Goal: Task Accomplishment & Management: Complete application form

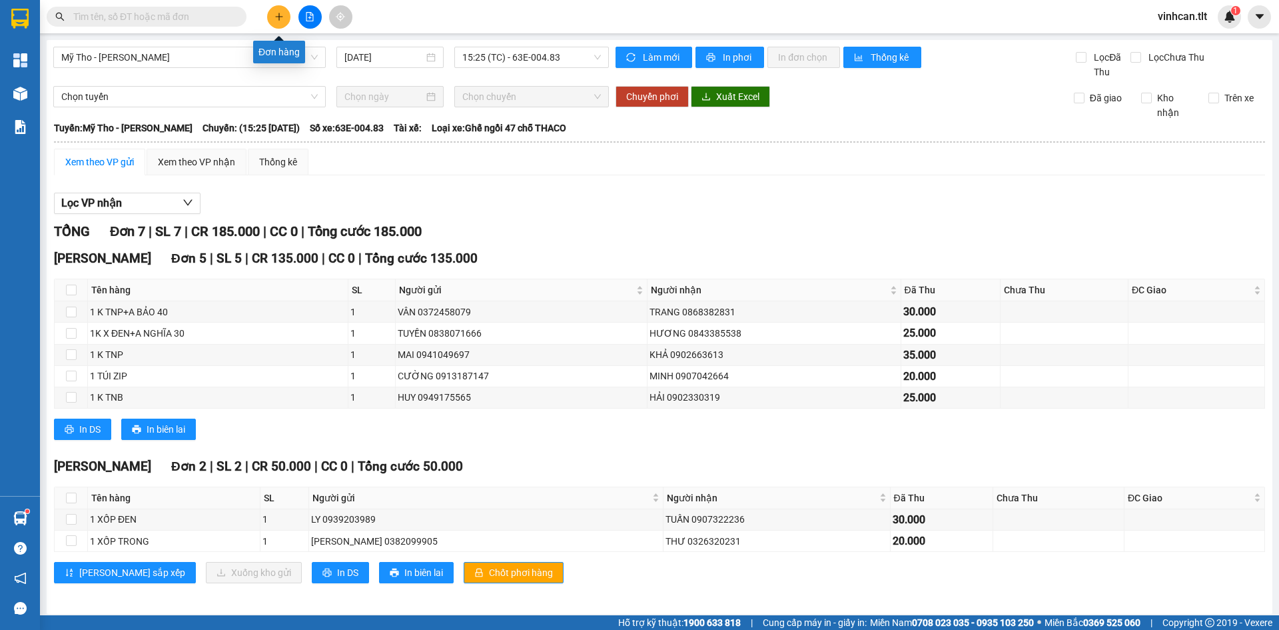
click at [281, 11] on button at bounding box center [278, 16] width 23 height 23
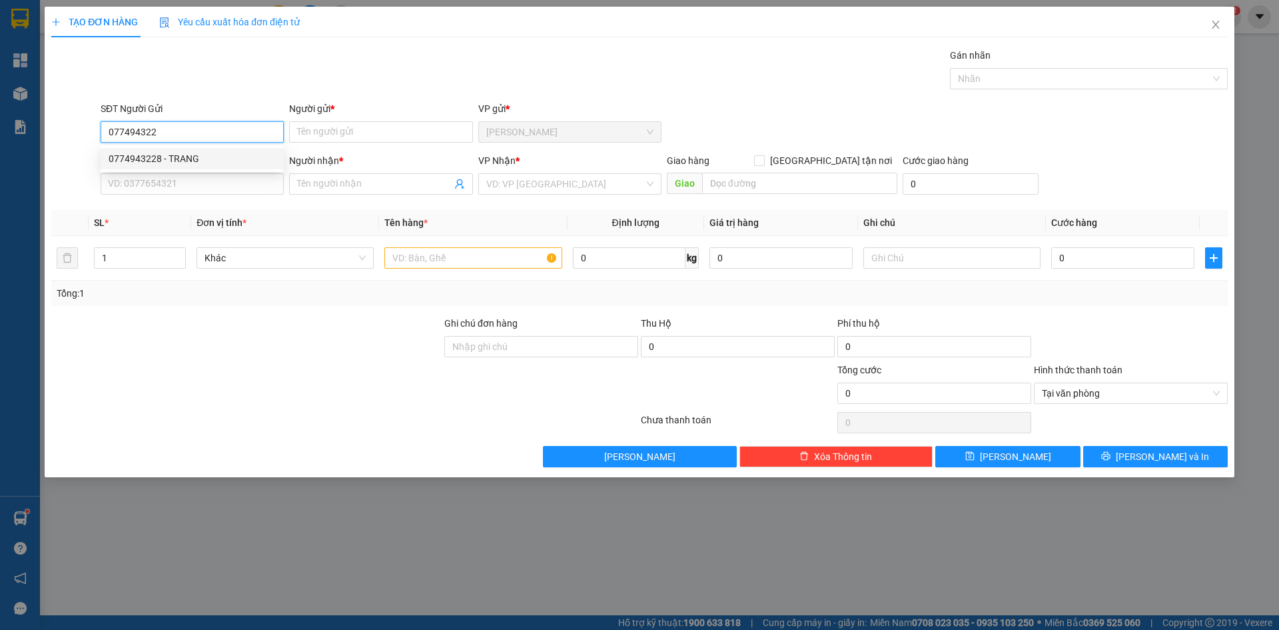
drag, startPoint x: 204, startPoint y: 158, endPoint x: 201, endPoint y: 170, distance: 12.3
click at [204, 159] on div "0774943228 - TRANG" at bounding box center [192, 158] width 167 height 15
type input "0774943228"
type input "TRANG"
type input "0774943228"
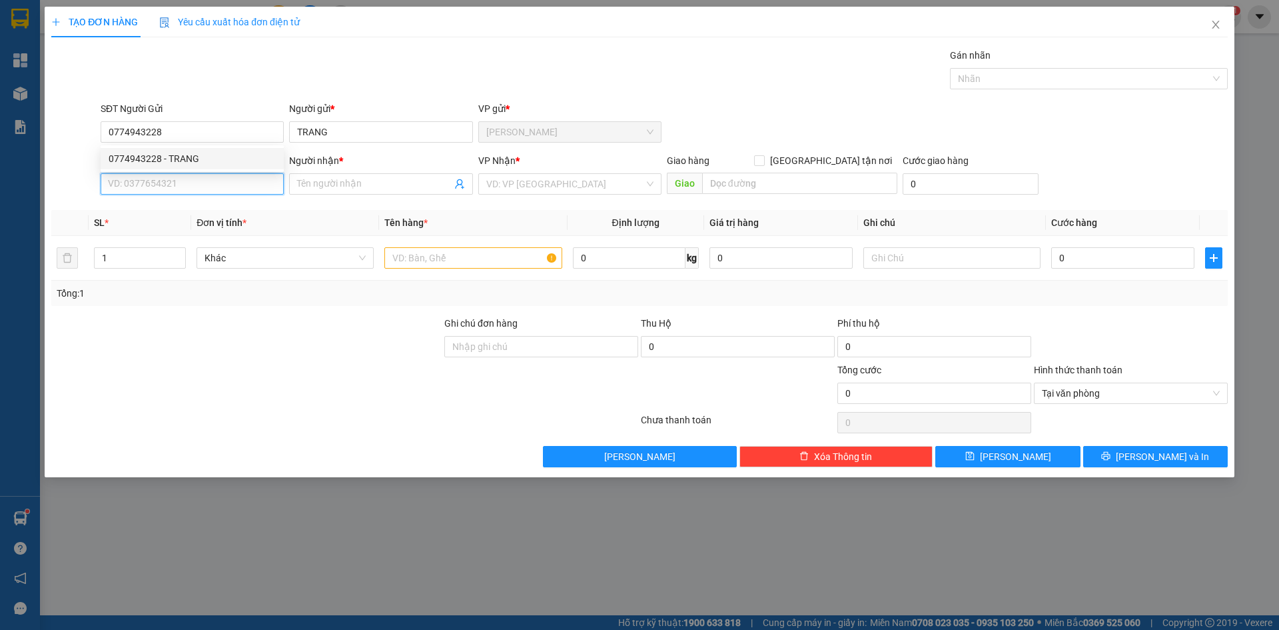
click at [199, 175] on input "SĐT Người Nhận *" at bounding box center [192, 183] width 183 height 21
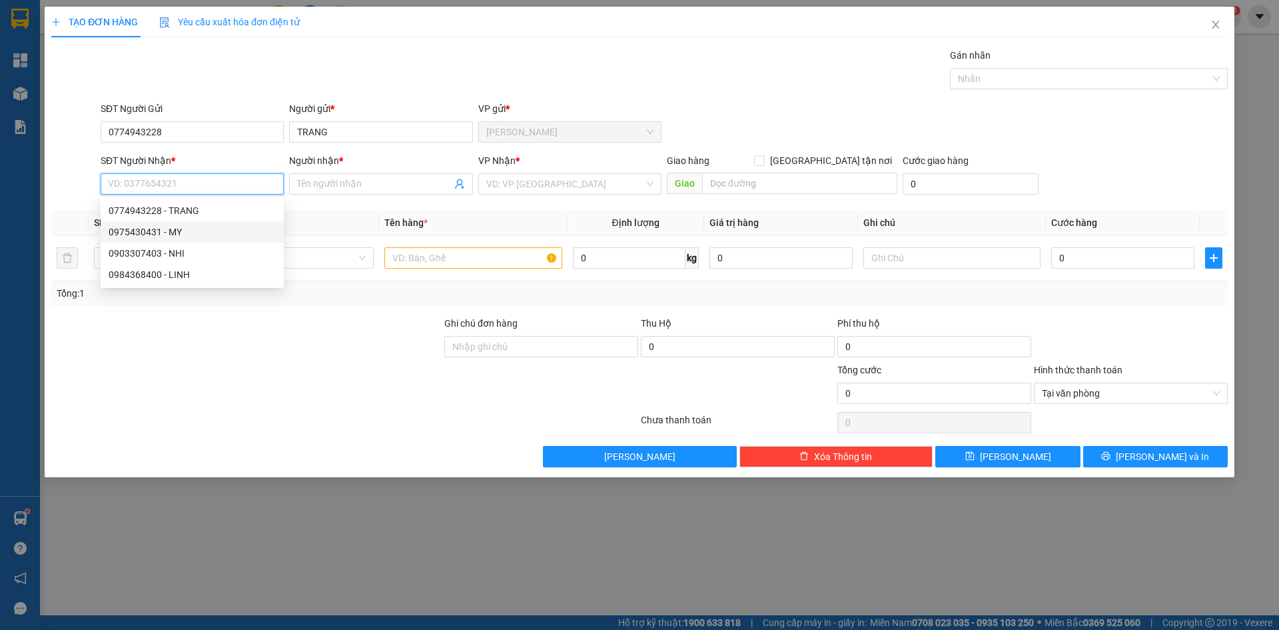
drag, startPoint x: 190, startPoint y: 231, endPoint x: 204, endPoint y: 227, distance: 14.8
click at [193, 229] on div "0975430431 - MY" at bounding box center [192, 232] width 167 height 15
type input "0975430431"
type input "MY"
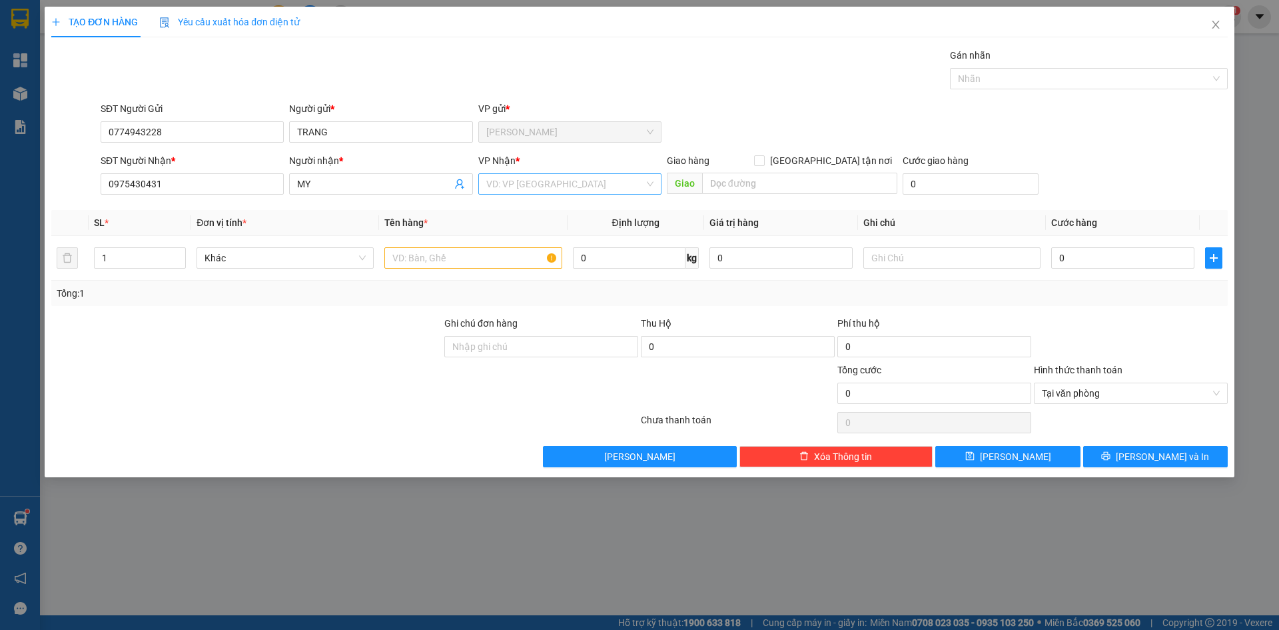
click at [555, 206] on body "Kết quả tìm kiếm ( 0 ) Bộ lọc No Data vinhcan.tlt 1 Tổng Quan Kho hàng mới Báo …" at bounding box center [639, 315] width 1279 height 630
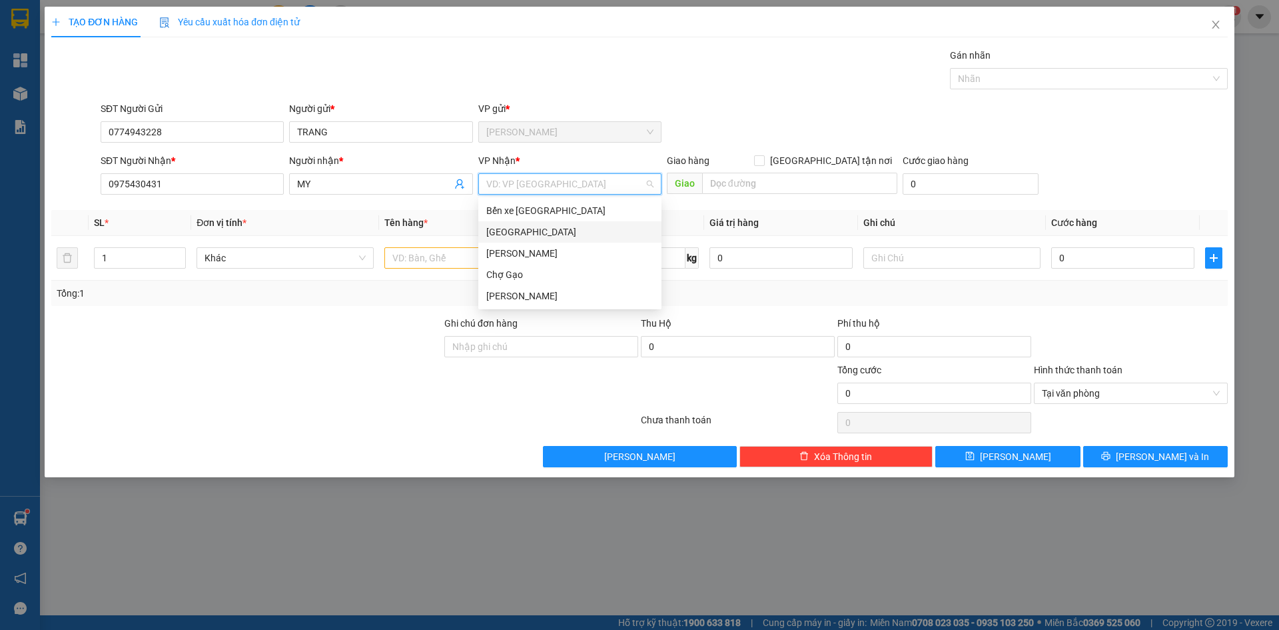
click at [499, 235] on div "[GEOGRAPHIC_DATA]" at bounding box center [569, 232] width 167 height 15
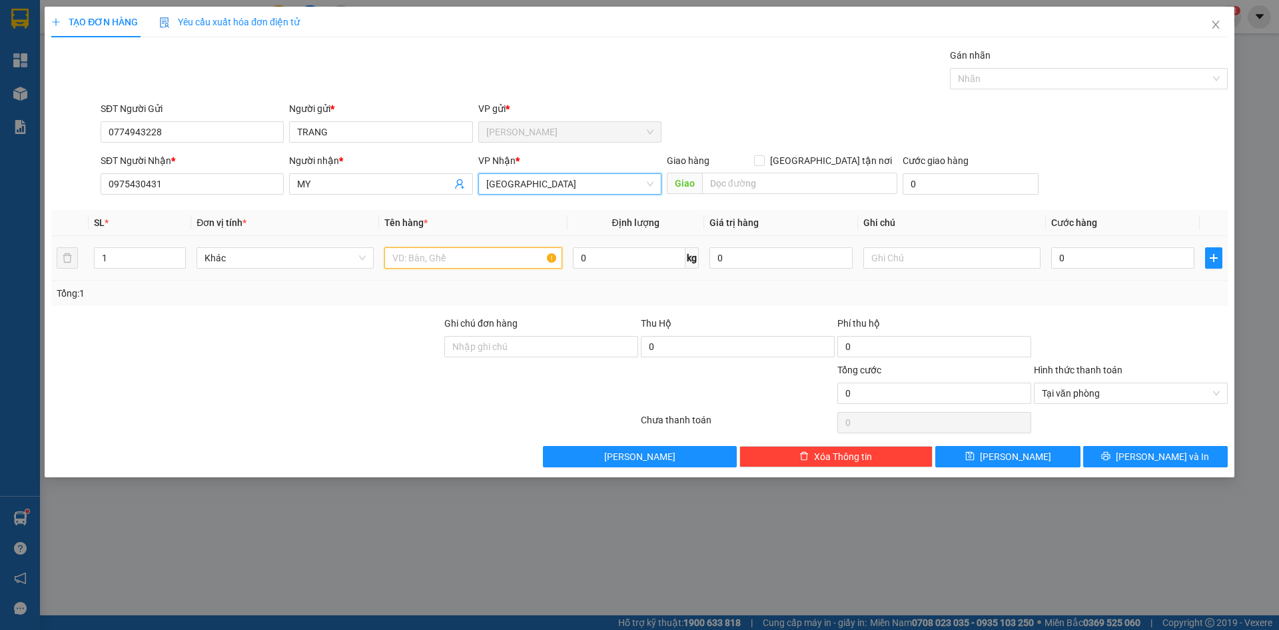
click at [480, 265] on input "text" at bounding box center [472, 257] width 177 height 21
type input "2 TNP"
click at [1107, 268] on input "0" at bounding box center [1123, 257] width 143 height 21
type input "6"
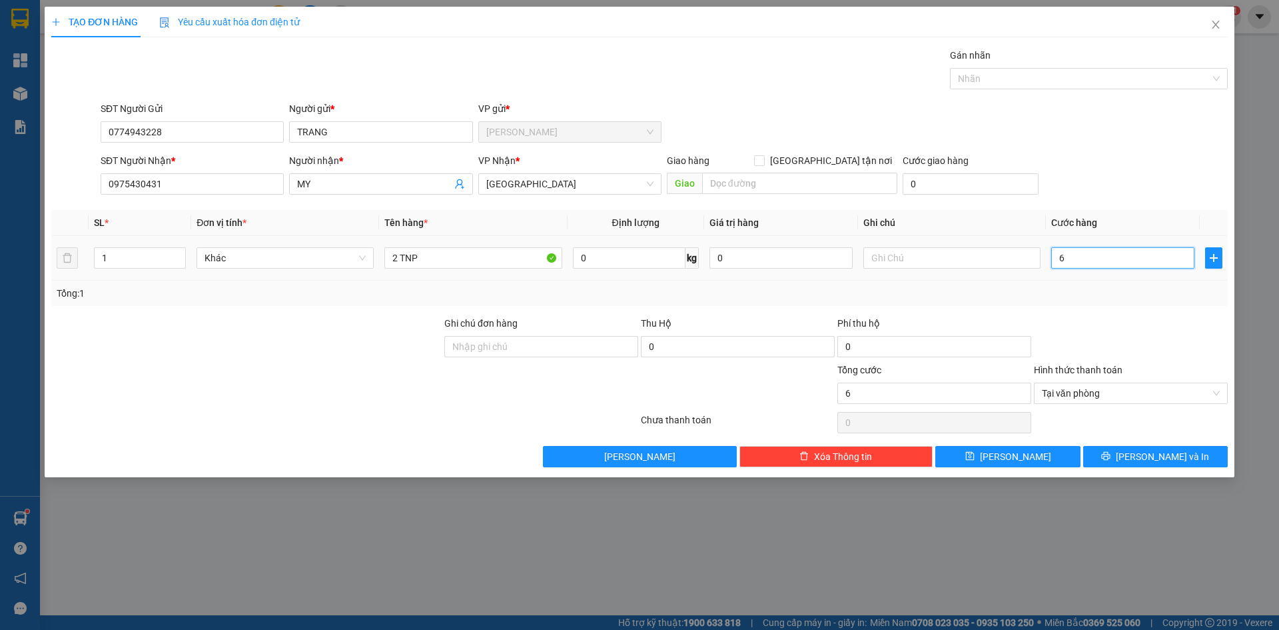
type input "60"
type input "60.000"
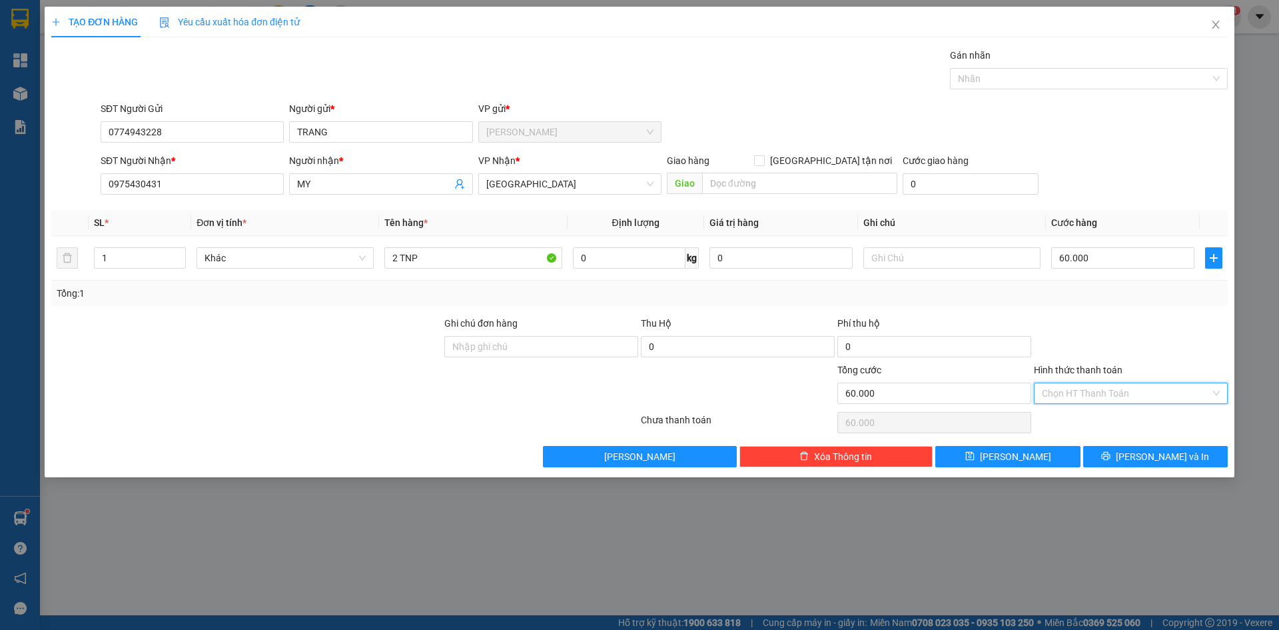
click at [1158, 394] on input "Hình thức thanh toán" at bounding box center [1126, 393] width 169 height 20
click at [1139, 418] on div "Tại văn phòng" at bounding box center [1131, 419] width 178 height 15
type input "0"
drag, startPoint x: 1121, startPoint y: 459, endPoint x: 1115, endPoint y: 455, distance: 7.2
click at [1120, 459] on button "[PERSON_NAME] và In" at bounding box center [1156, 456] width 145 height 21
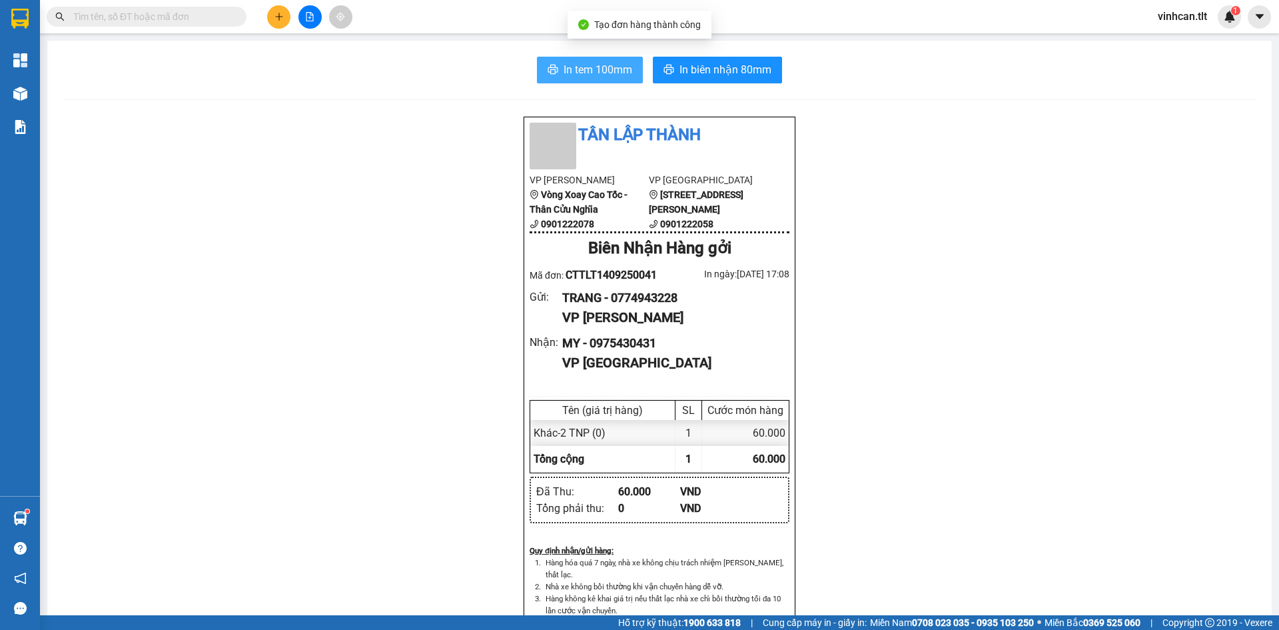
click at [590, 67] on span "In tem 100mm" at bounding box center [598, 69] width 69 height 17
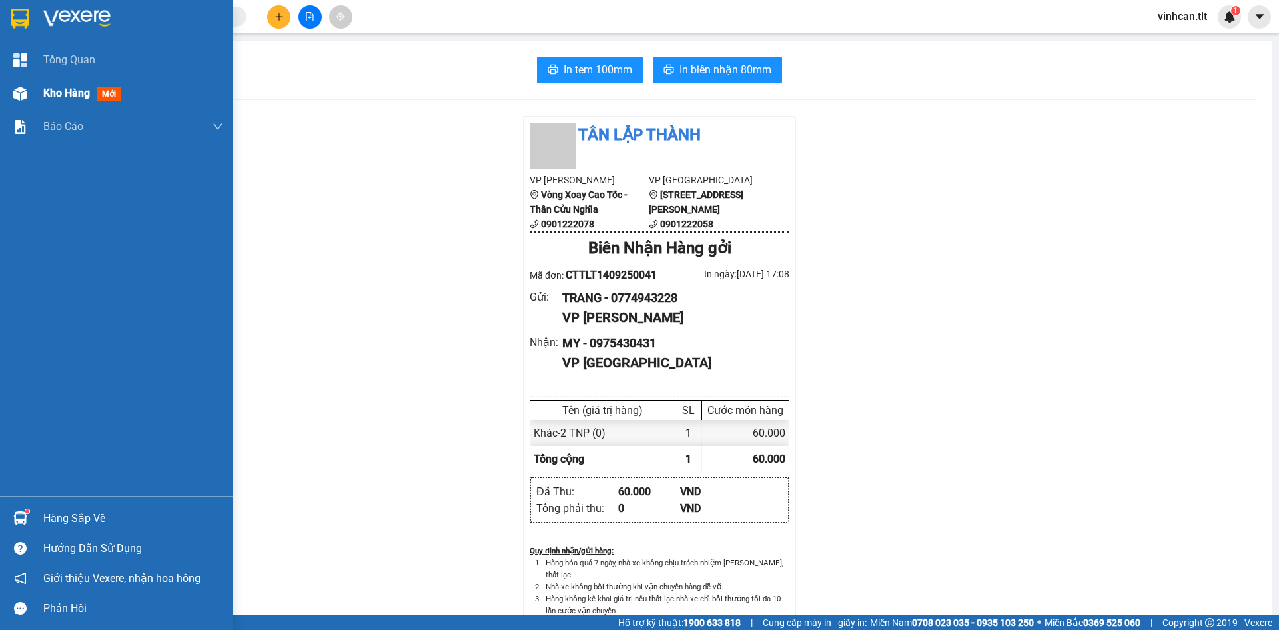
click at [0, 83] on div "Kho hàng mới" at bounding box center [116, 93] width 233 height 33
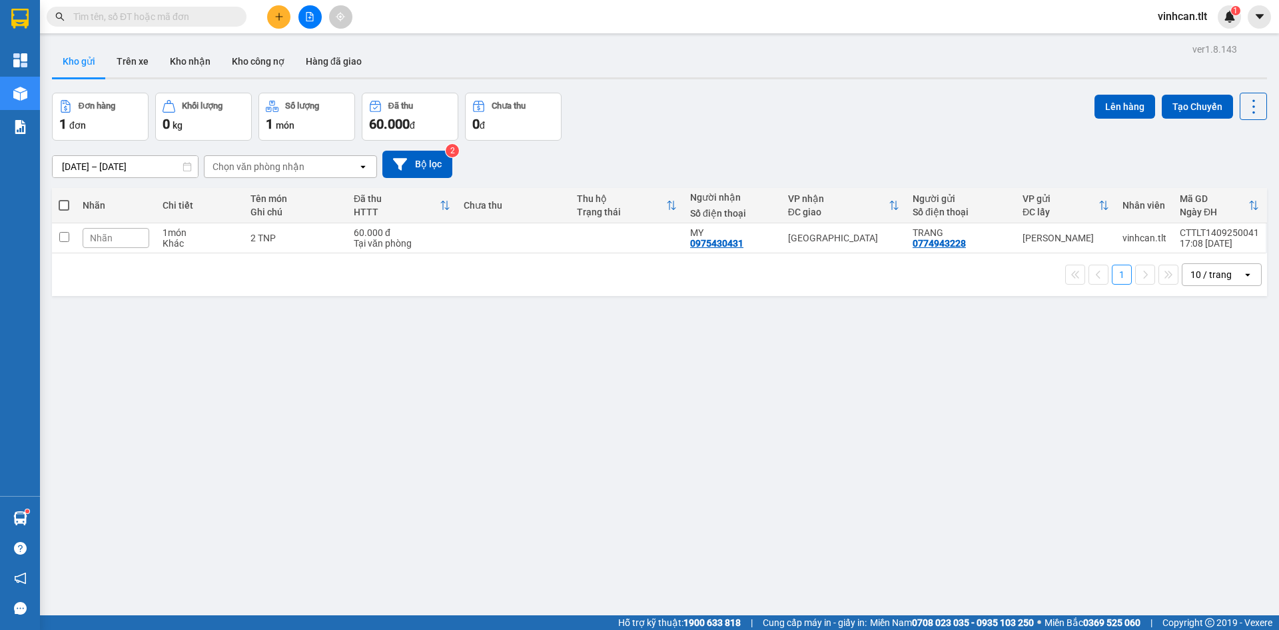
click at [70, 202] on th at bounding box center [64, 205] width 24 height 35
click at [63, 206] on span at bounding box center [64, 205] width 11 height 11
click at [64, 199] on input "checkbox" at bounding box center [64, 199] width 0 height 0
checkbox input "true"
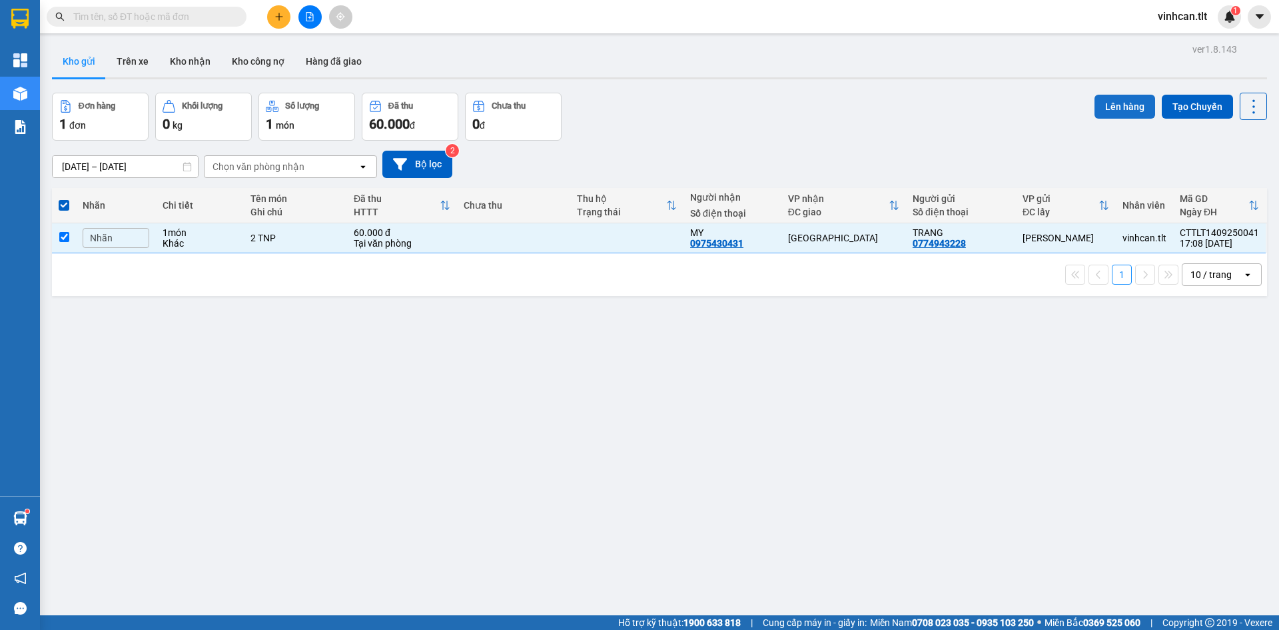
click at [1110, 106] on button "Lên hàng" at bounding box center [1125, 107] width 61 height 24
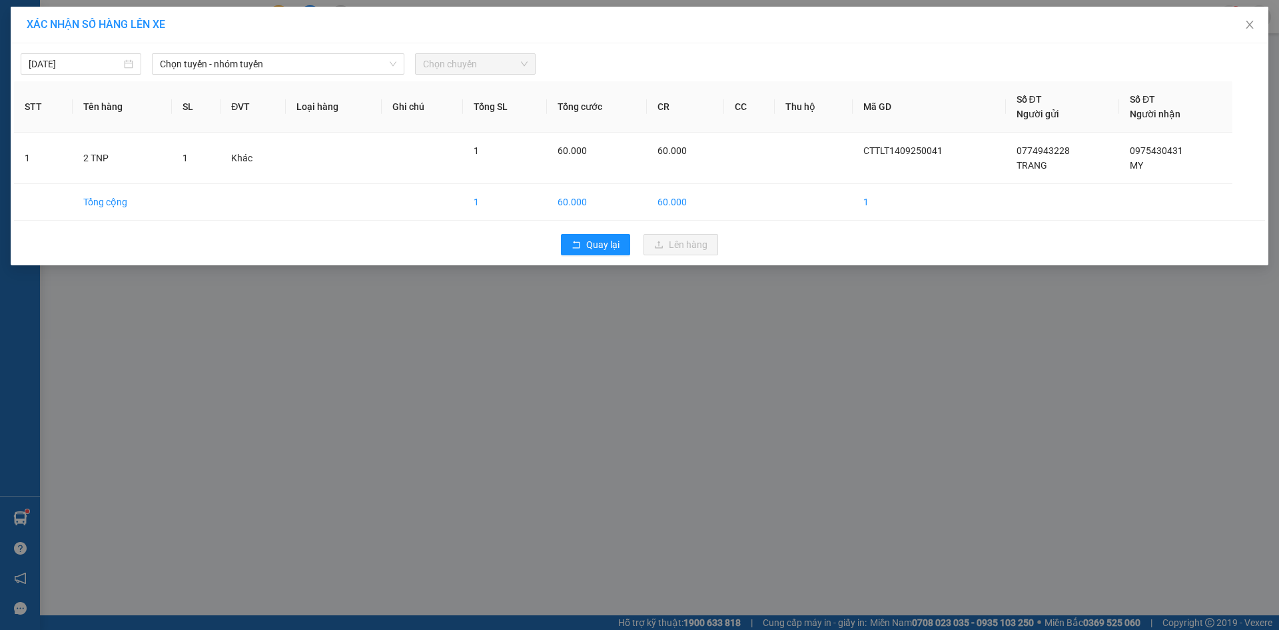
click at [189, 75] on div "[DATE] Chọn tuyến - nhóm tuyến Chọn chuyến STT Tên hàng SL ĐVT Loại hàng Ghi ch…" at bounding box center [640, 154] width 1258 height 222
click at [188, 71] on span "Chọn tuyến - nhóm tuyến" at bounding box center [278, 64] width 237 height 20
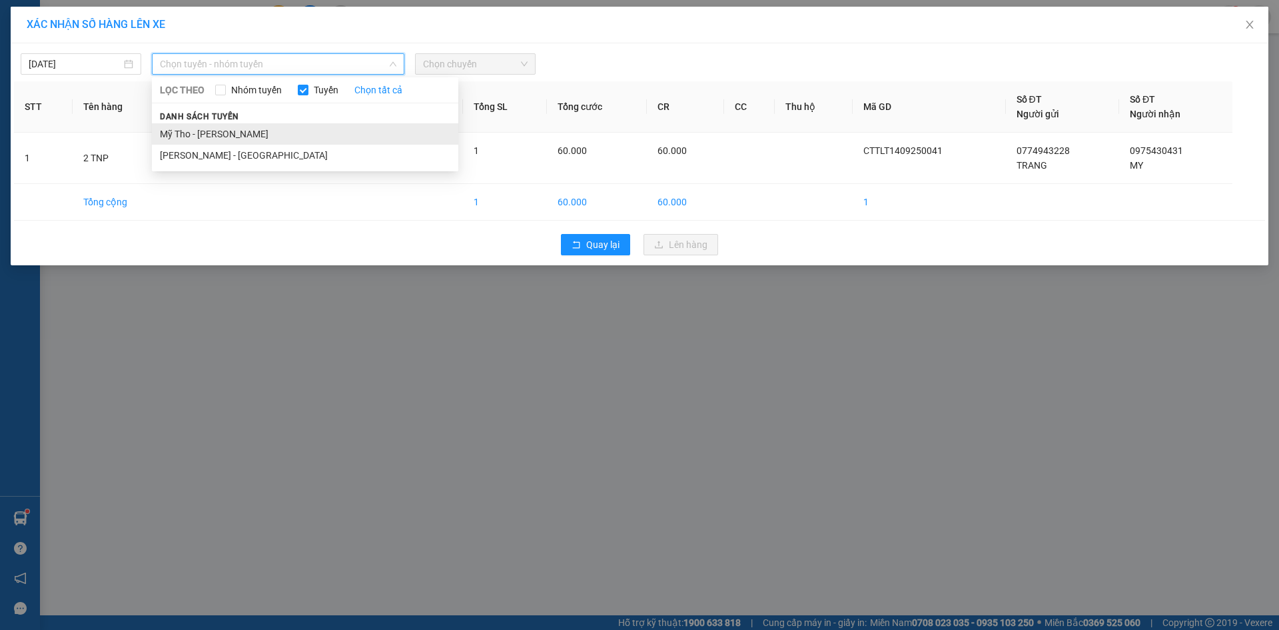
click at [184, 123] on li "Mỹ Tho - [PERSON_NAME]" at bounding box center [305, 133] width 307 height 21
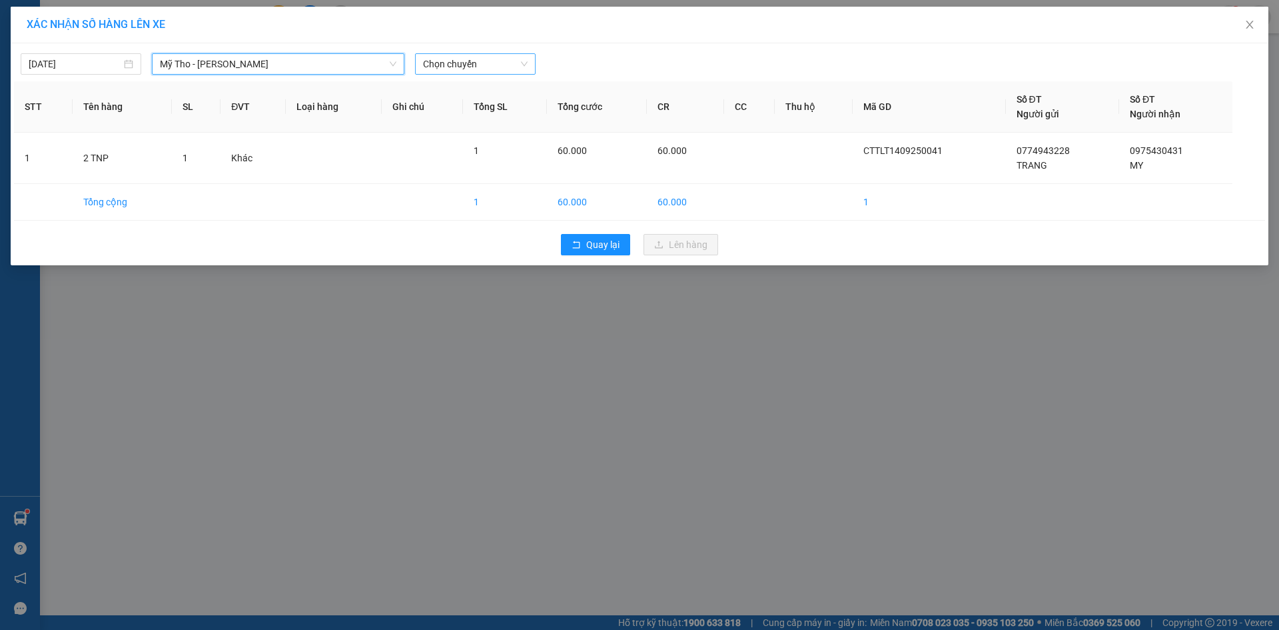
click at [512, 65] on span "Chọn chuyến" at bounding box center [475, 64] width 105 height 20
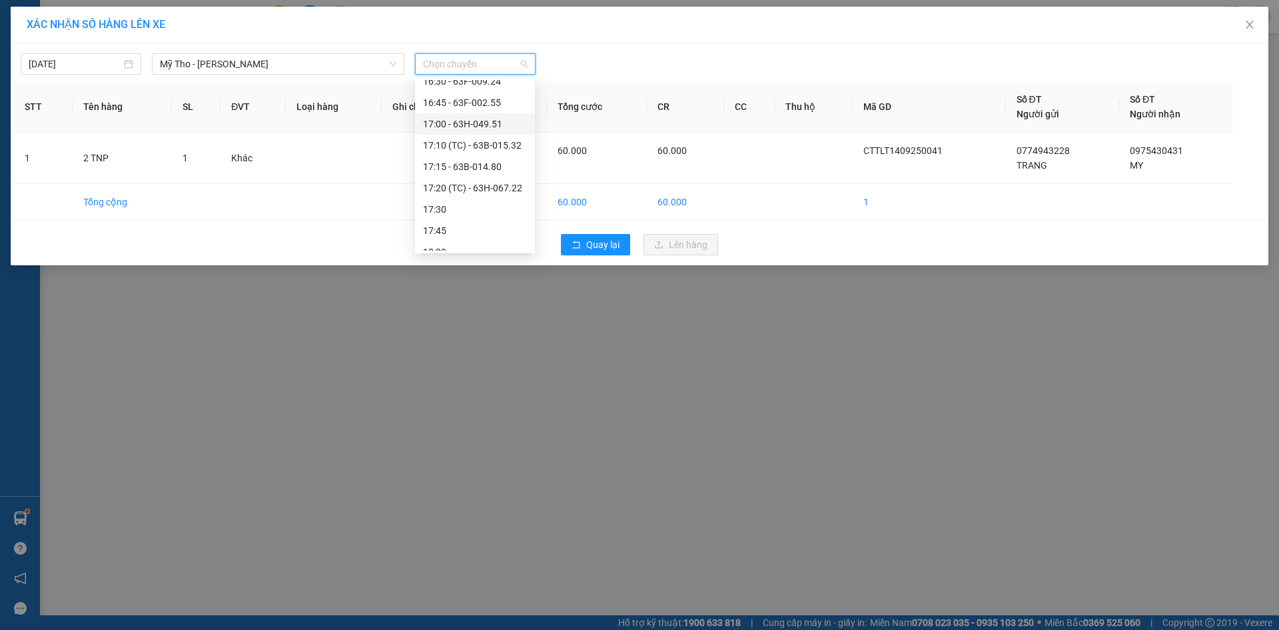
scroll to position [1799, 0]
click at [474, 121] on div "17:30" at bounding box center [475, 125] width 104 height 15
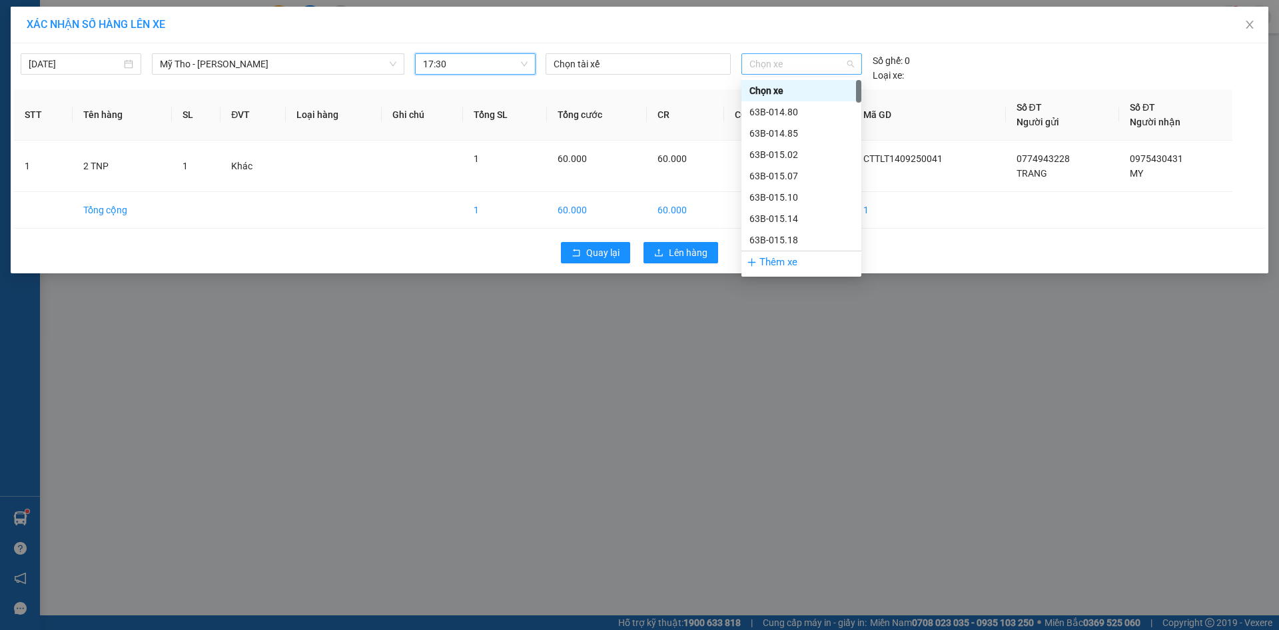
click at [759, 71] on span "Chọn xe" at bounding box center [802, 64] width 104 height 20
type input "98"
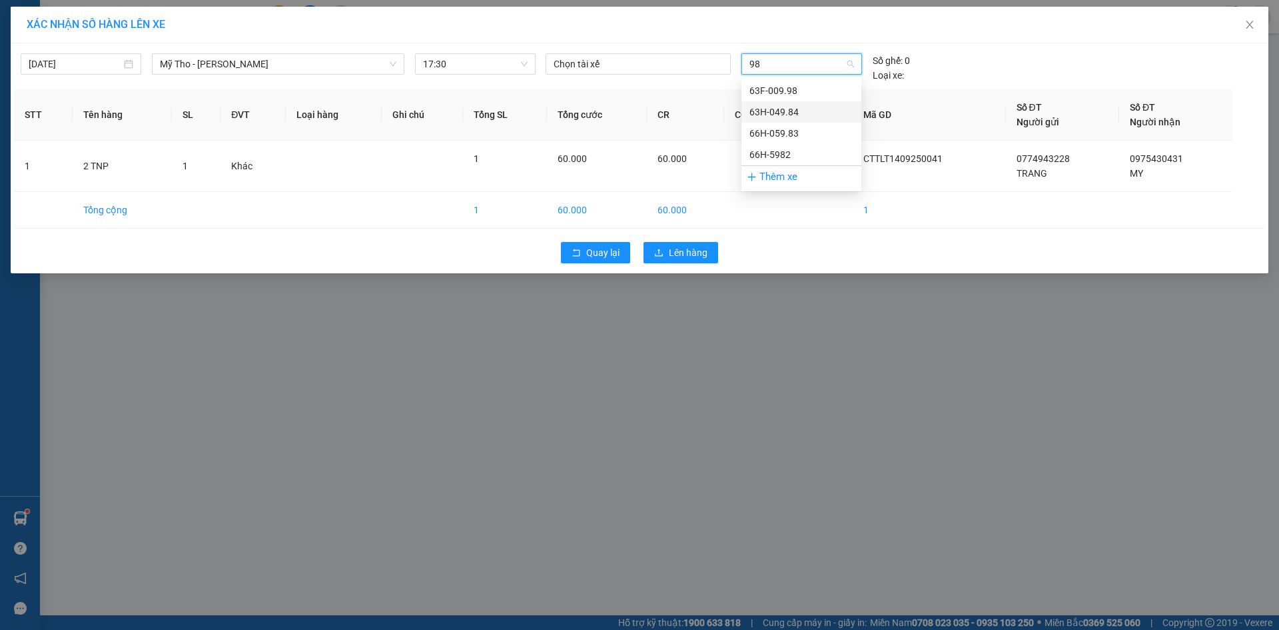
click at [772, 112] on div "63H-049.84" at bounding box center [802, 112] width 104 height 15
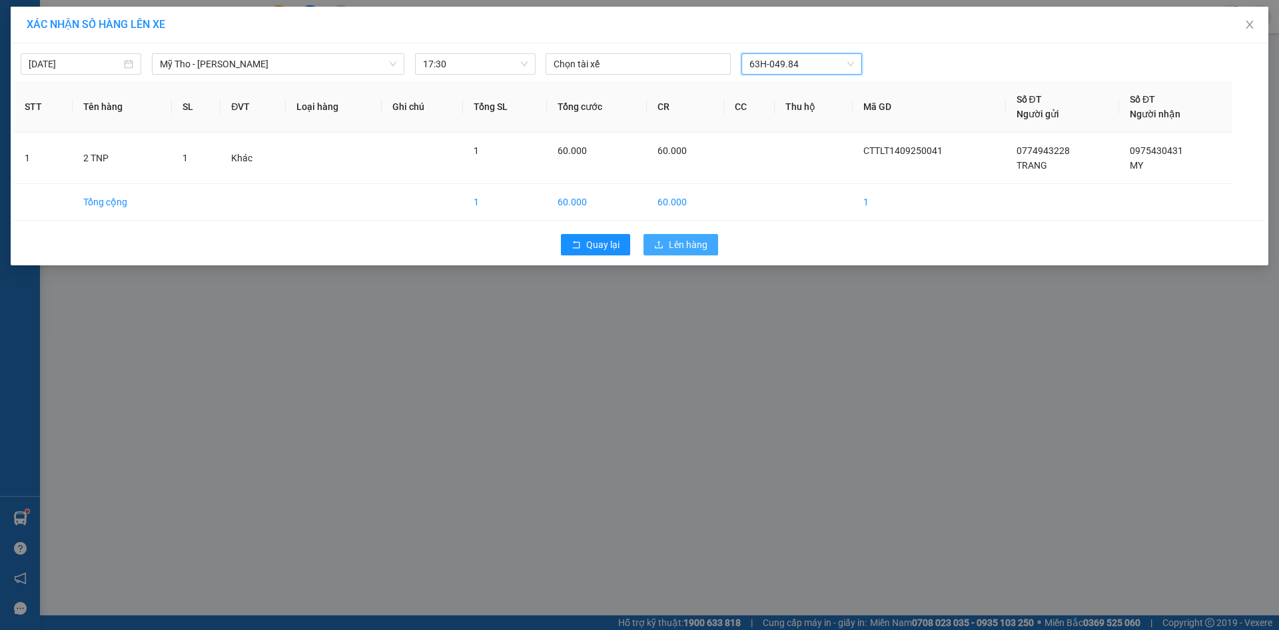
click at [710, 251] on button "Lên hàng" at bounding box center [681, 244] width 75 height 21
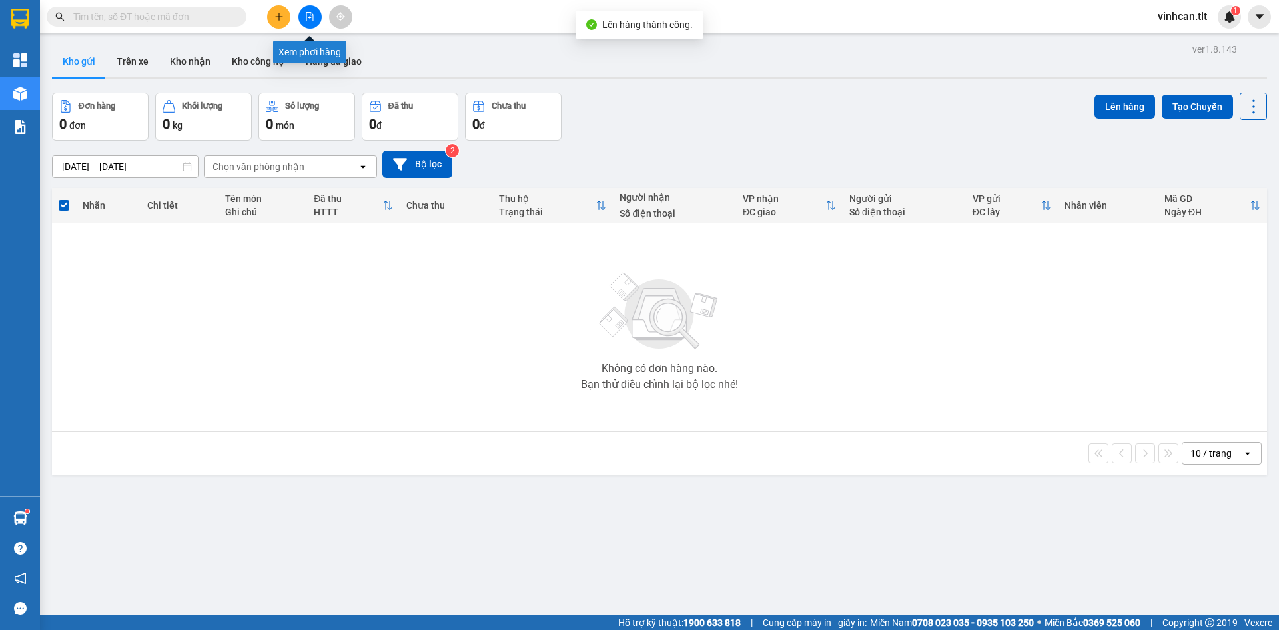
click at [318, 15] on button at bounding box center [310, 16] width 23 height 23
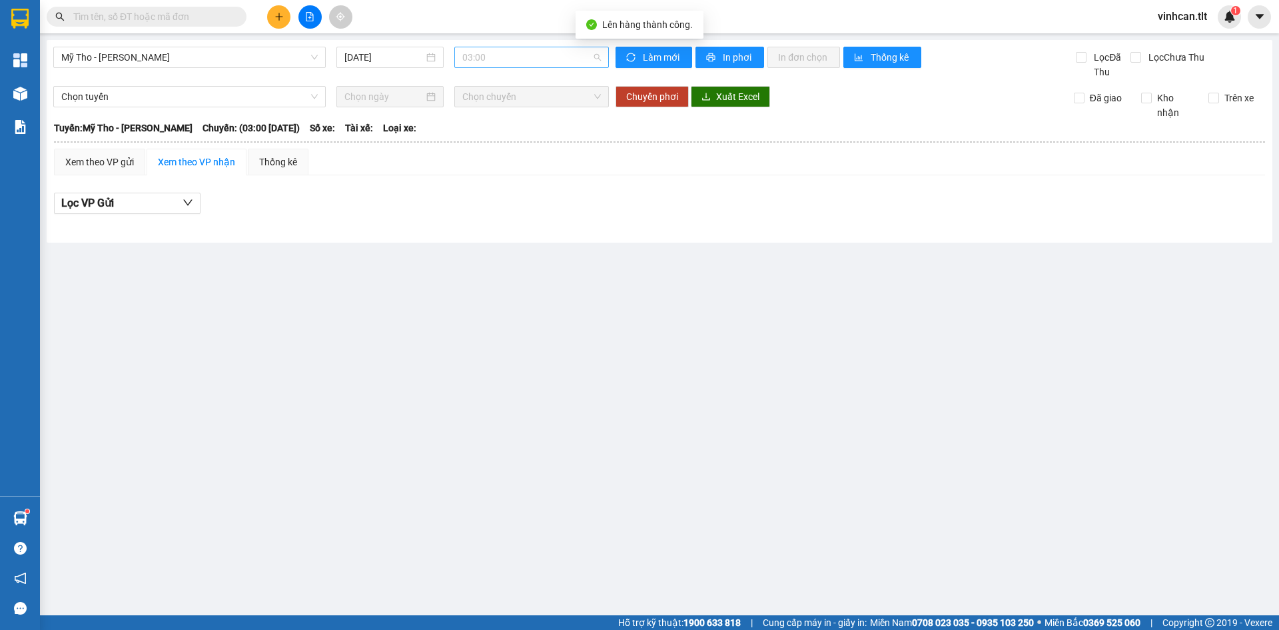
click at [584, 48] on span "03:00" at bounding box center [531, 57] width 139 height 20
type input "1730"
click at [548, 84] on div "17:30" at bounding box center [514, 84] width 104 height 15
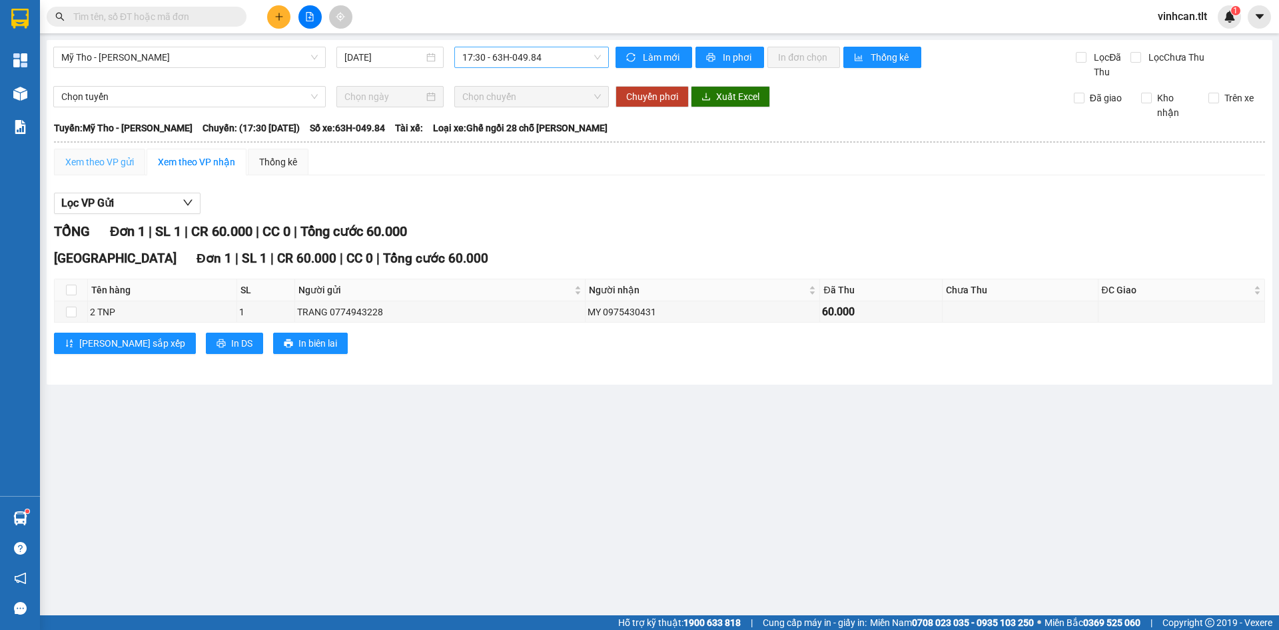
click at [115, 171] on div "Xem theo VP gửi" at bounding box center [99, 162] width 91 height 27
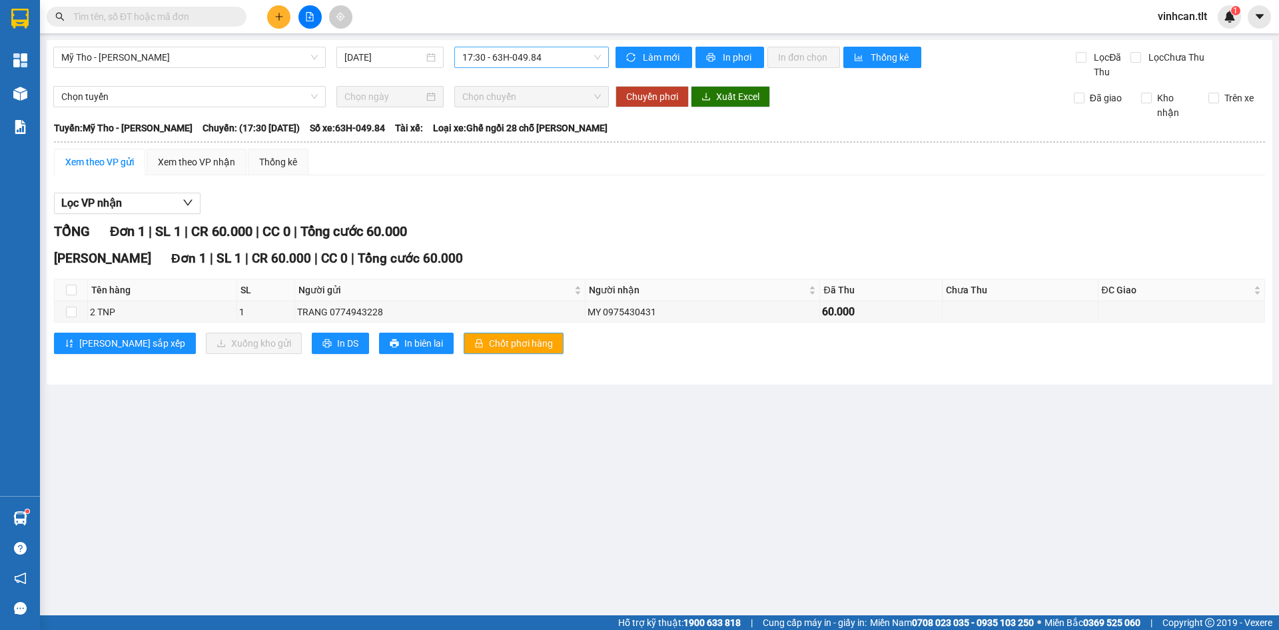
click at [489, 344] on span "Chốt phơi hàng" at bounding box center [521, 343] width 64 height 15
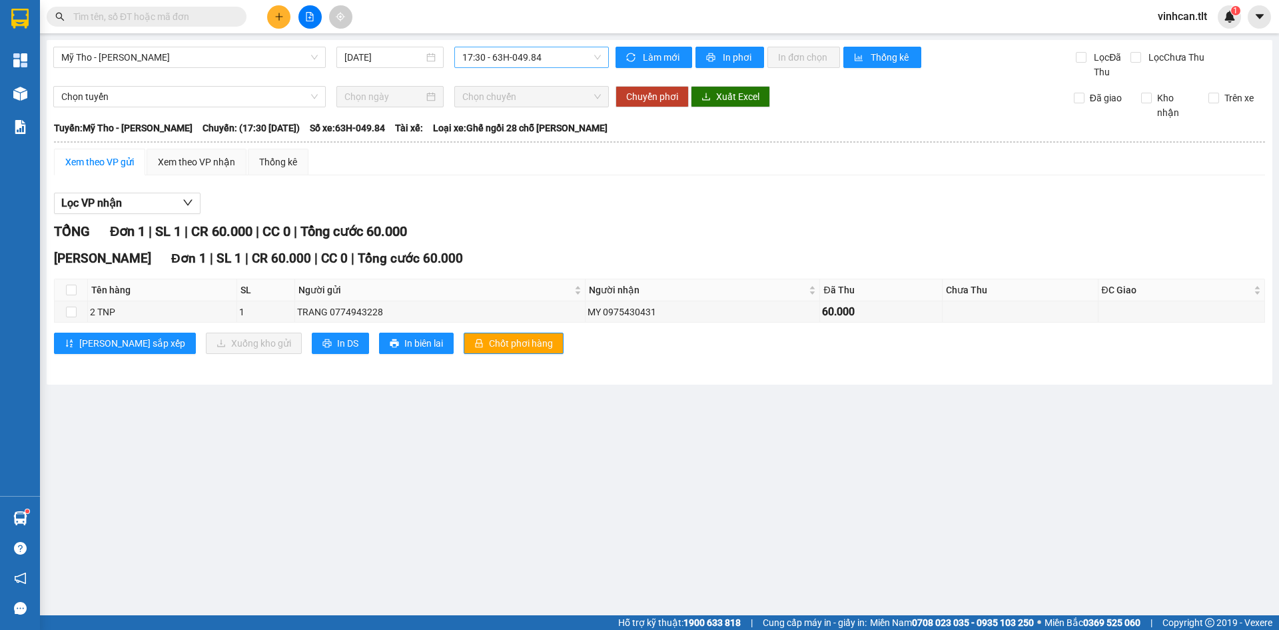
click at [291, 10] on div at bounding box center [310, 16] width 100 height 23
click at [278, 16] on icon "plus" at bounding box center [279, 16] width 9 height 9
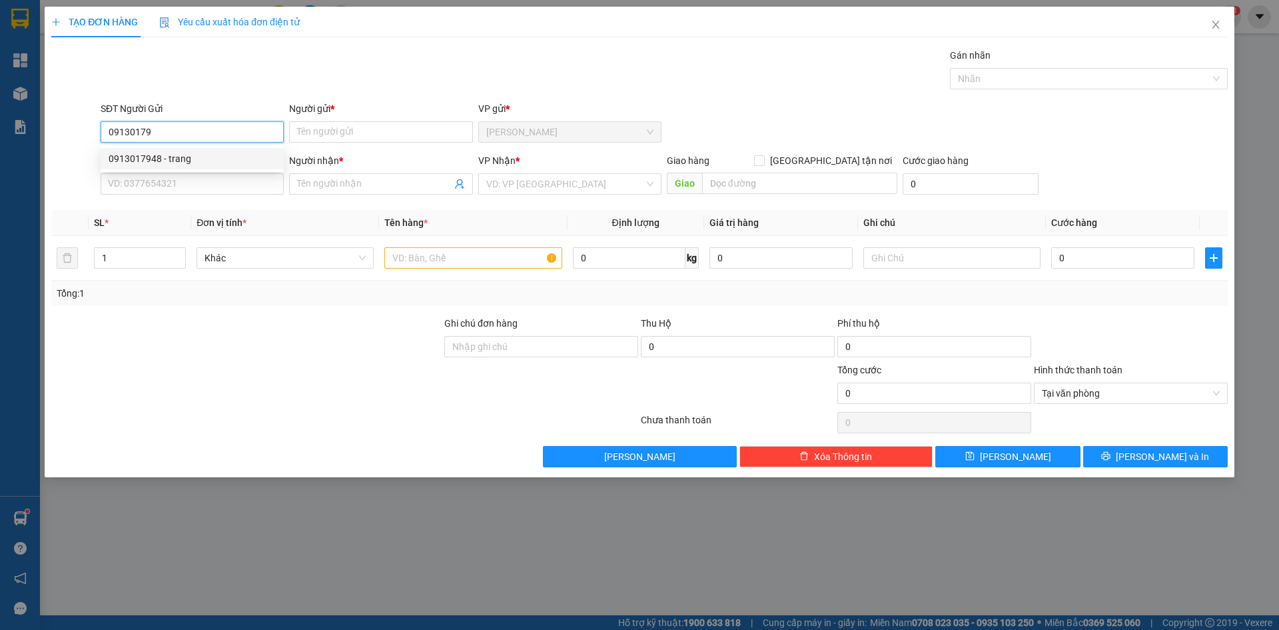
click at [199, 160] on div "0913017948 - trang" at bounding box center [192, 158] width 167 height 15
type input "0913017948"
type input "trang"
type input "0913017948"
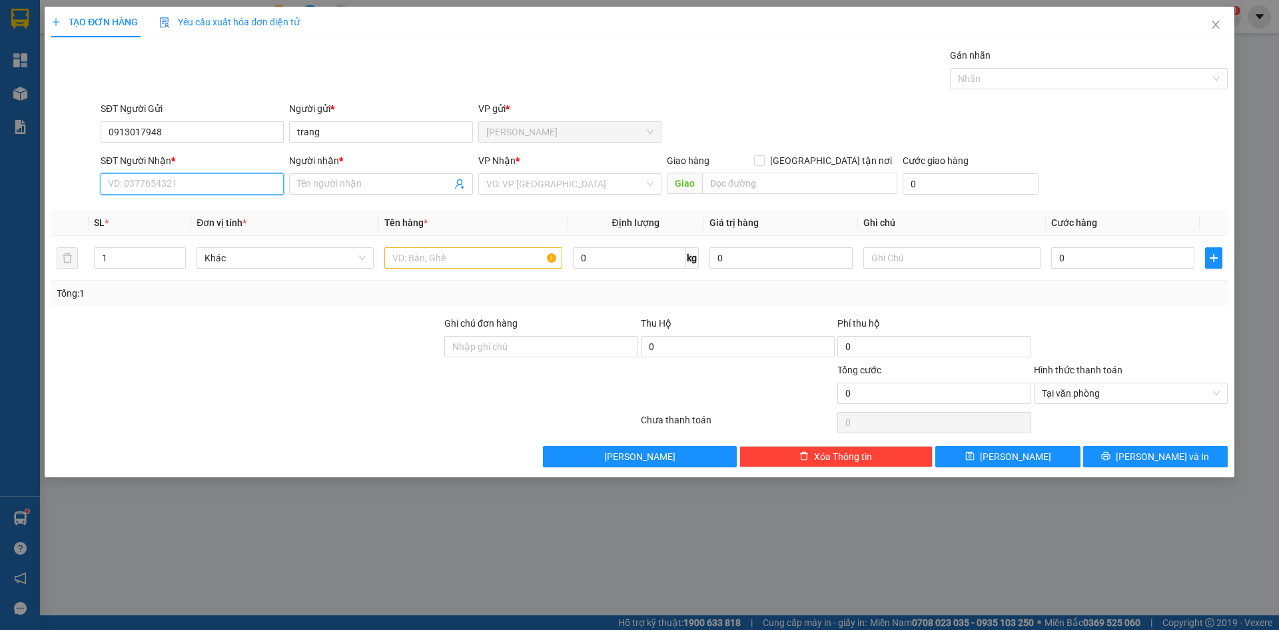
click at [191, 177] on input "SĐT Người Nhận *" at bounding box center [192, 183] width 183 height 21
click at [185, 253] on div "0907131263 - TÚ" at bounding box center [192, 253] width 167 height 15
type input "0907131263"
type input "TÚ"
click at [590, 180] on input "search" at bounding box center [565, 184] width 158 height 20
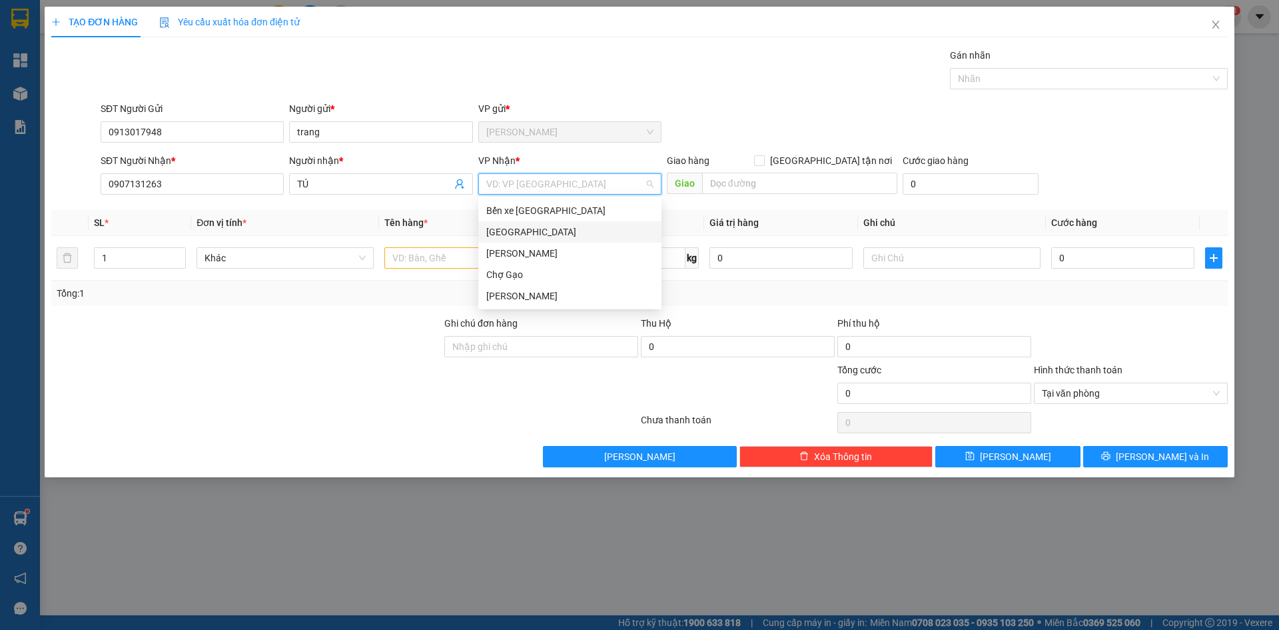
click at [533, 235] on div "[GEOGRAPHIC_DATA]" at bounding box center [569, 232] width 167 height 15
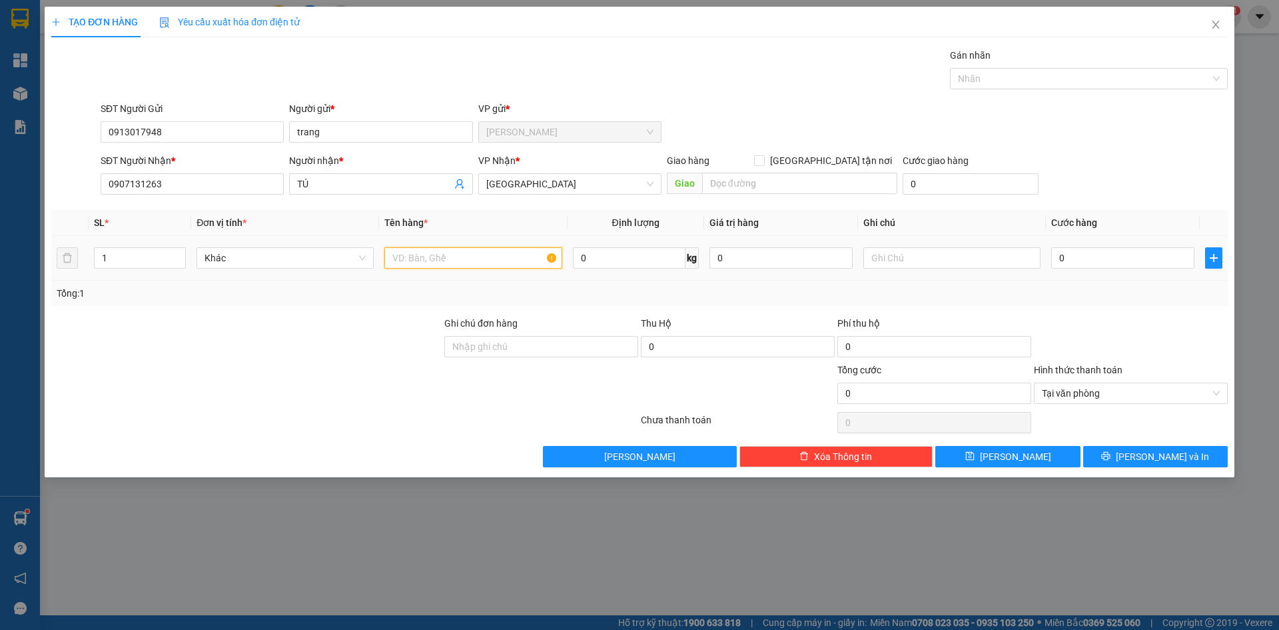
click at [471, 267] on input "text" at bounding box center [472, 257] width 177 height 21
paste input "Ô"
paste input "ỐP"
paste input "Ă"
paste input "Ắ"
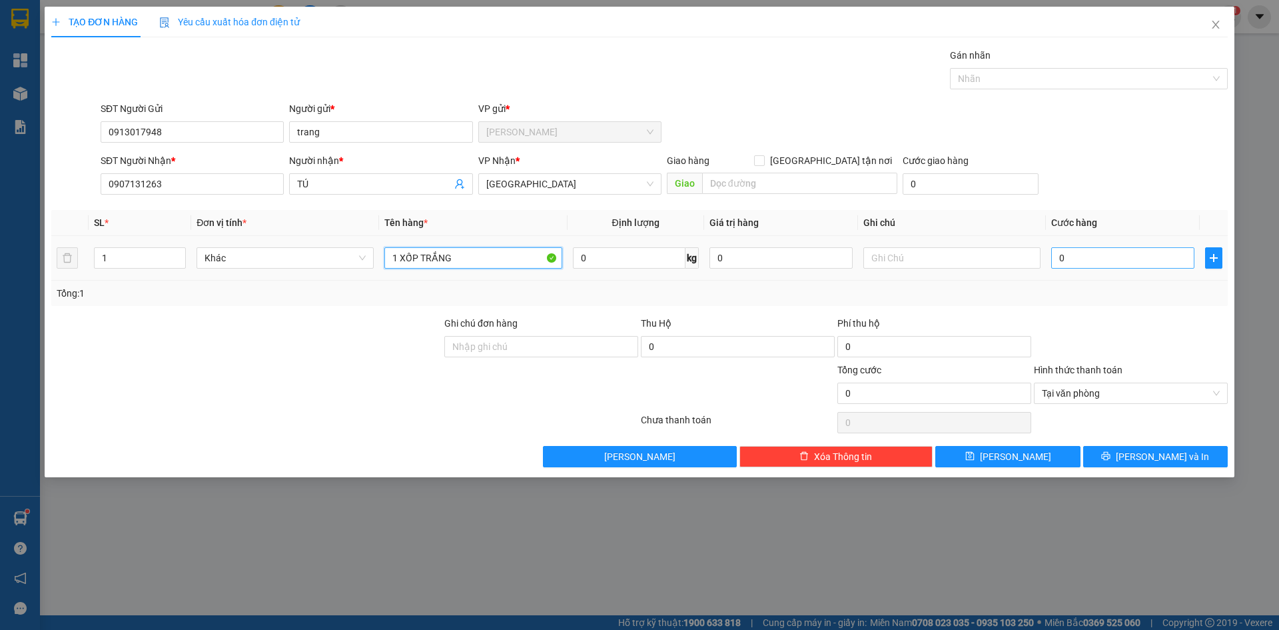
type input "1 XỐP TRẮNG"
click at [1110, 260] on input "0" at bounding box center [1123, 257] width 143 height 21
type input "3"
type input "30"
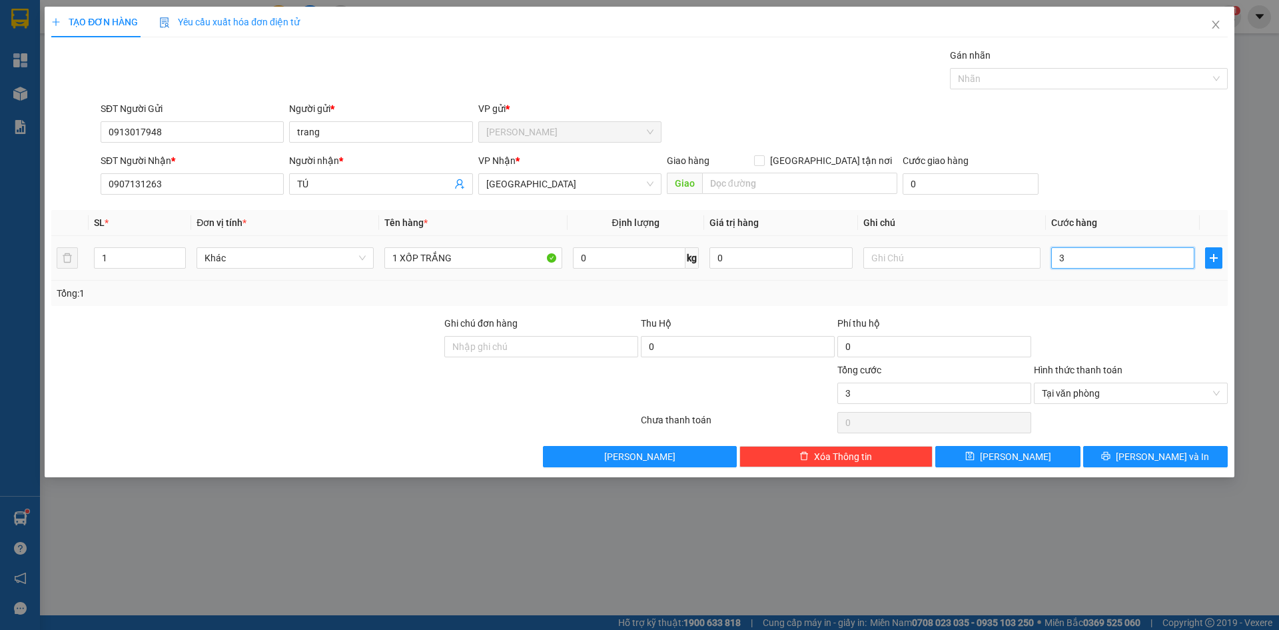
type input "30"
type input "30.000"
click at [1209, 175] on div "SĐT Người Nhận * 0907131263 Người nhận * TÚ VP Nhận * [GEOGRAPHIC_DATA] Giao hà…" at bounding box center [664, 176] width 1133 height 47
drag, startPoint x: 1210, startPoint y: 446, endPoint x: 1034, endPoint y: 341, distance: 205.0
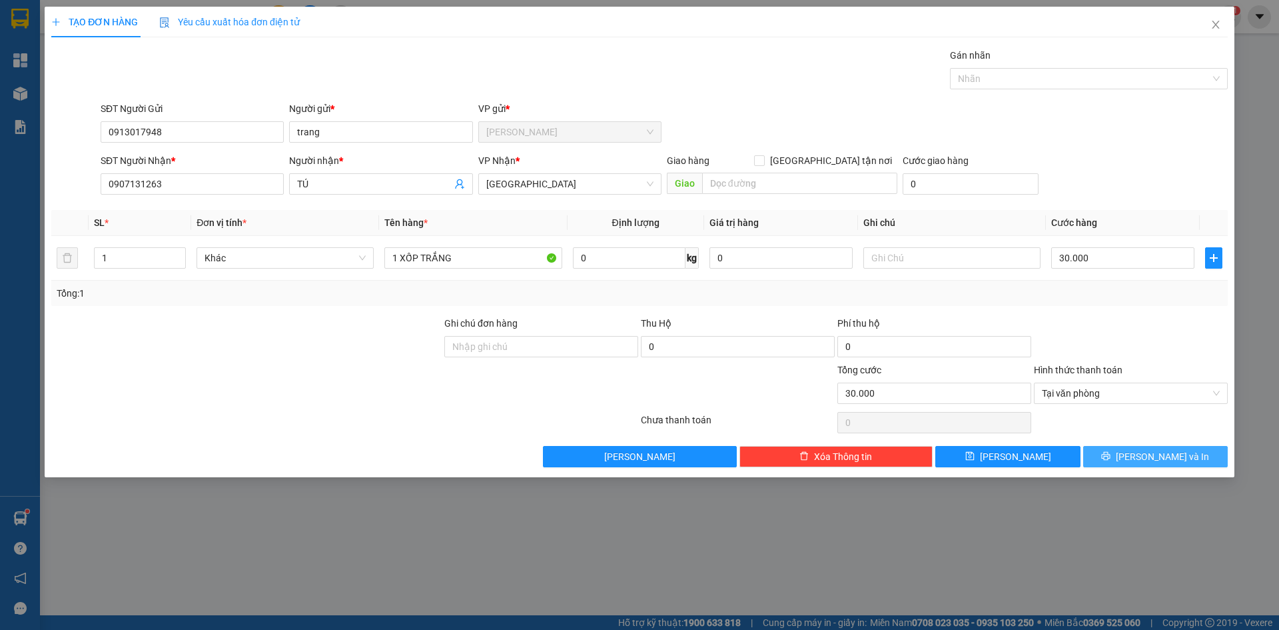
click at [1208, 446] on button "[PERSON_NAME] và In" at bounding box center [1156, 456] width 145 height 21
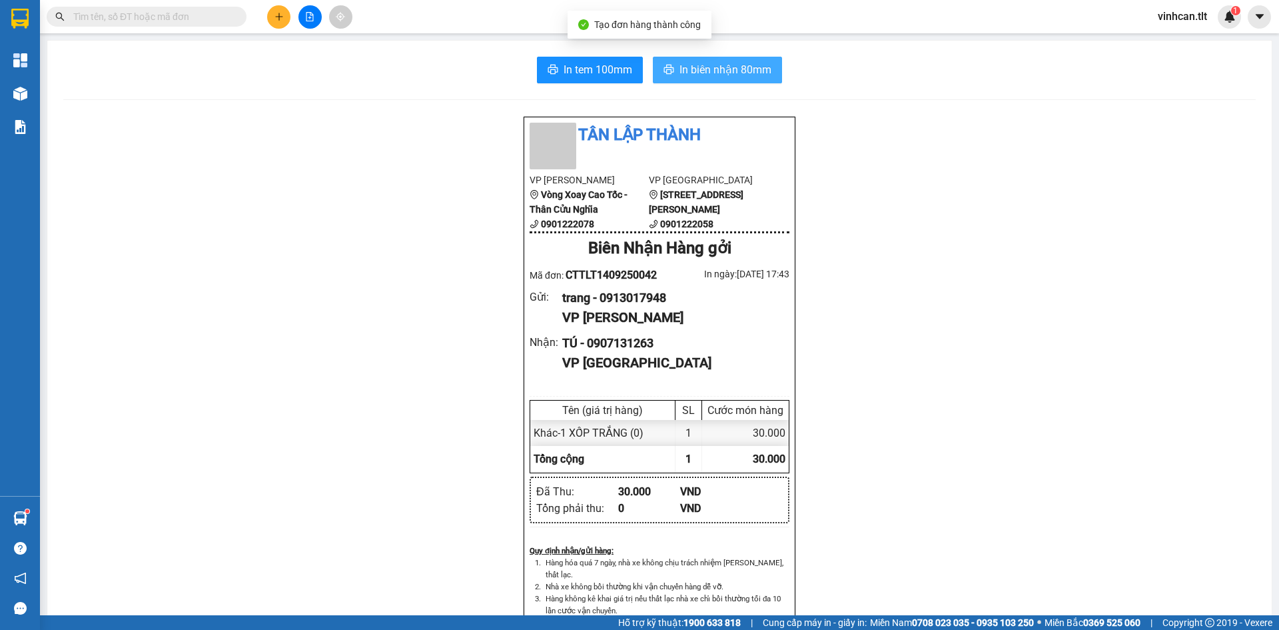
click at [687, 70] on span "In biên nhận 80mm" at bounding box center [726, 69] width 92 height 17
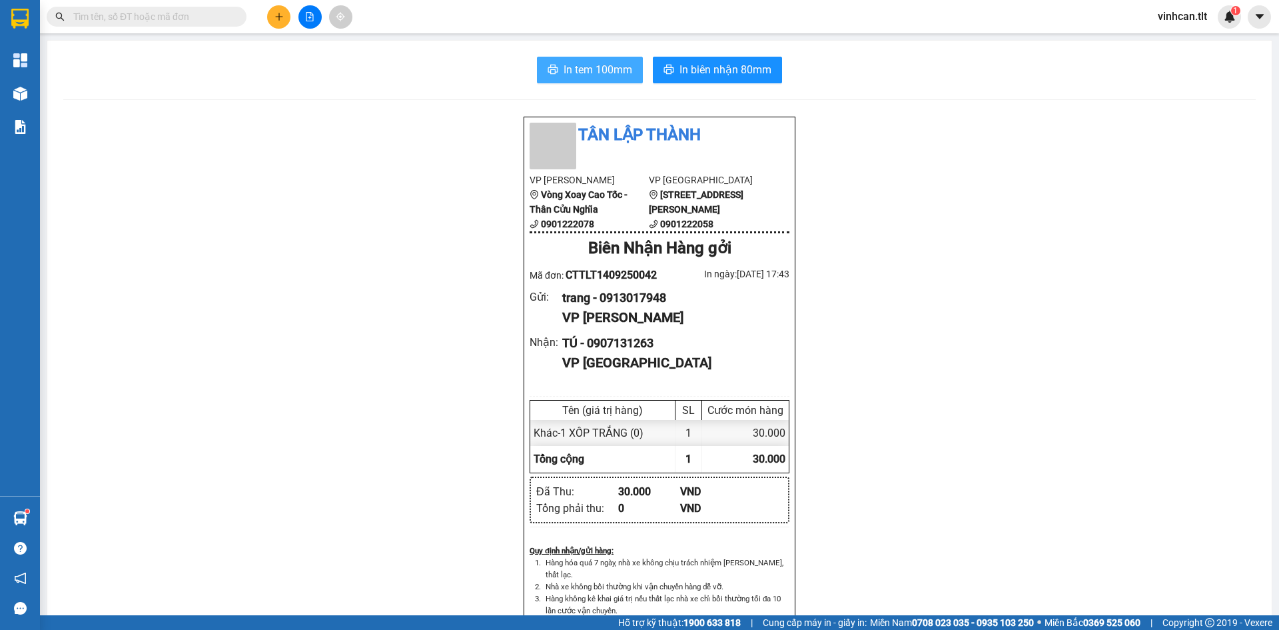
click at [574, 64] on span "In tem 100mm" at bounding box center [598, 69] width 69 height 17
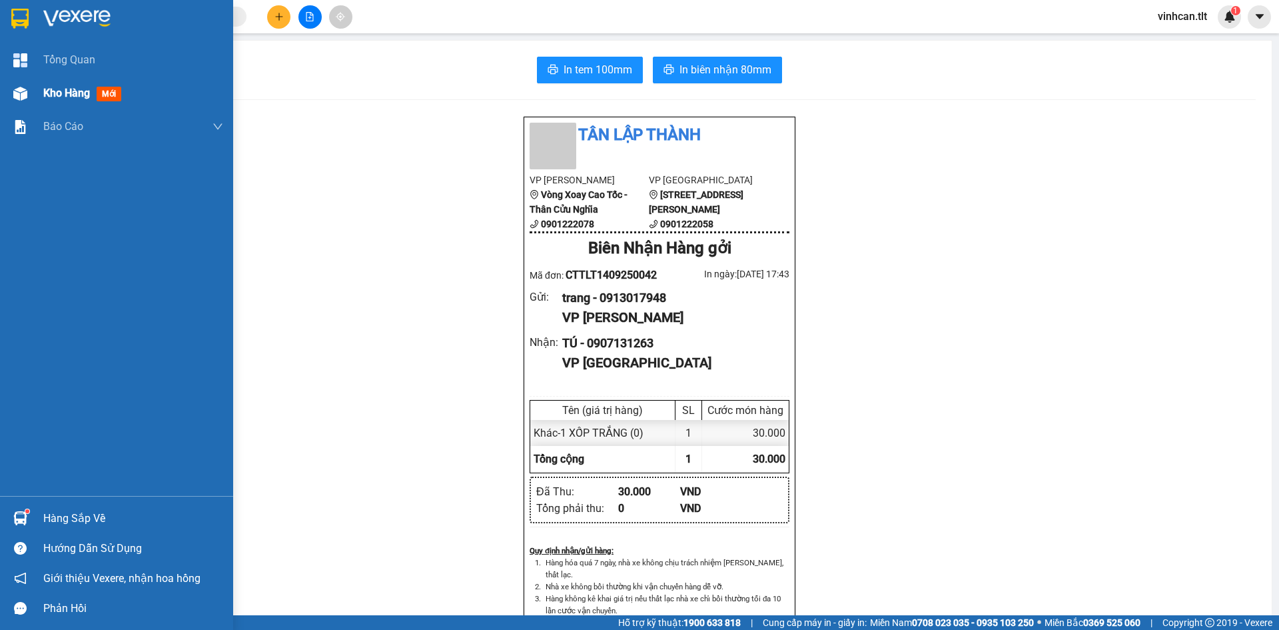
click at [4, 79] on div "Kho hàng mới" at bounding box center [116, 93] width 233 height 33
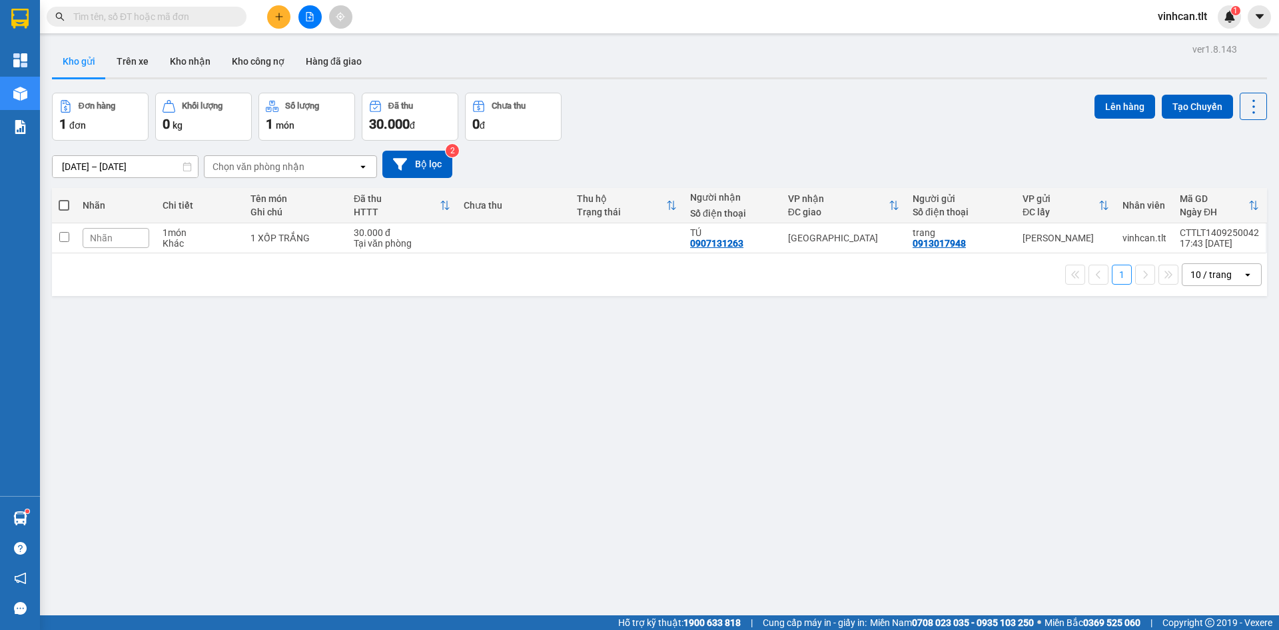
click at [60, 211] on label at bounding box center [64, 205] width 11 height 13
click at [64, 199] on input "checkbox" at bounding box center [64, 199] width 0 height 0
checkbox input "true"
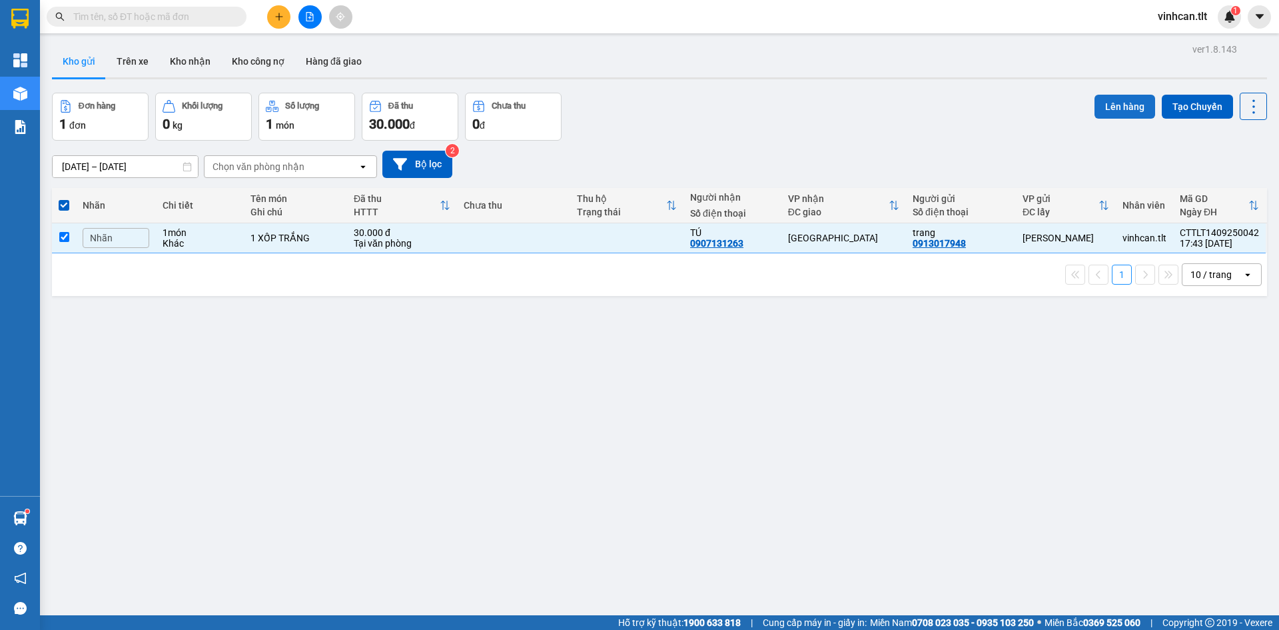
click at [1107, 106] on button "Lên hàng" at bounding box center [1125, 107] width 61 height 24
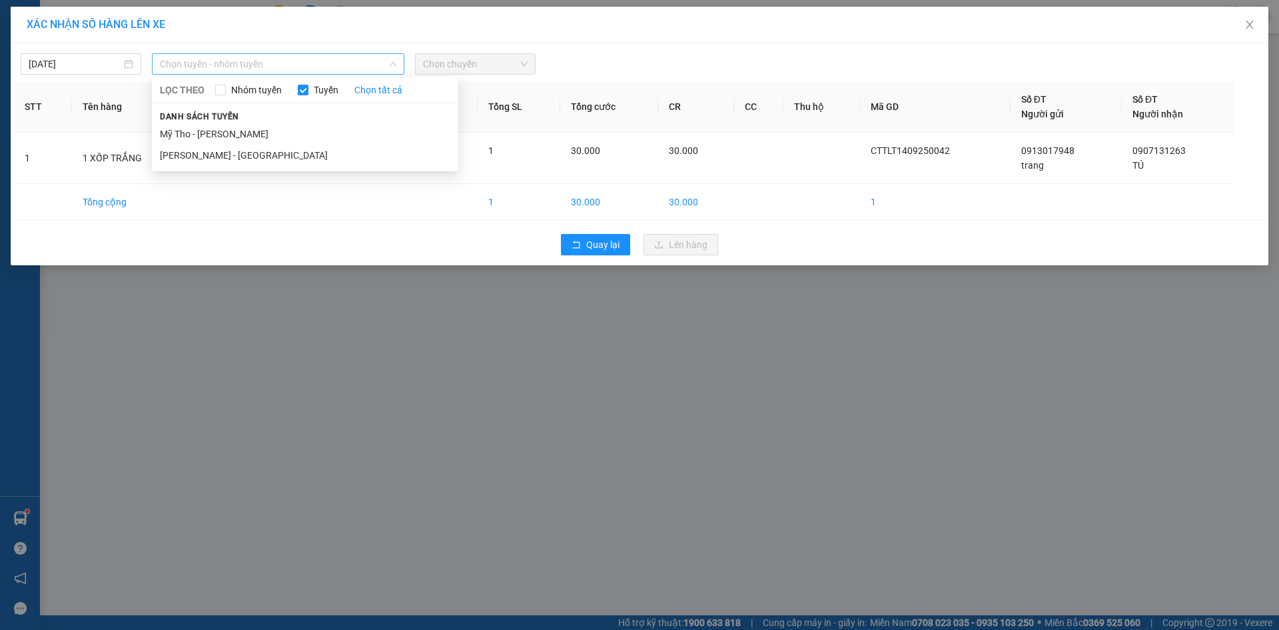
click at [258, 69] on span "Chọn tuyến - nhóm tuyến" at bounding box center [278, 64] width 237 height 20
click at [242, 124] on li "Mỹ Tho - [PERSON_NAME]" at bounding box center [305, 133] width 307 height 21
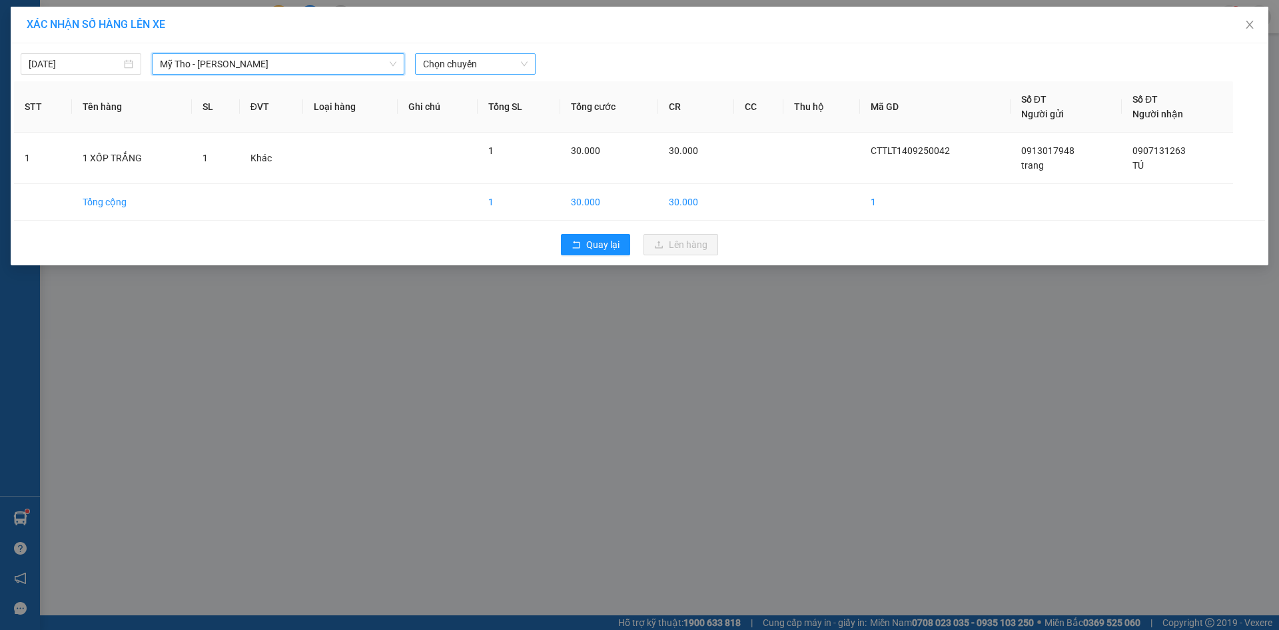
click at [520, 74] on div "Chọn chuyến" at bounding box center [475, 63] width 121 height 21
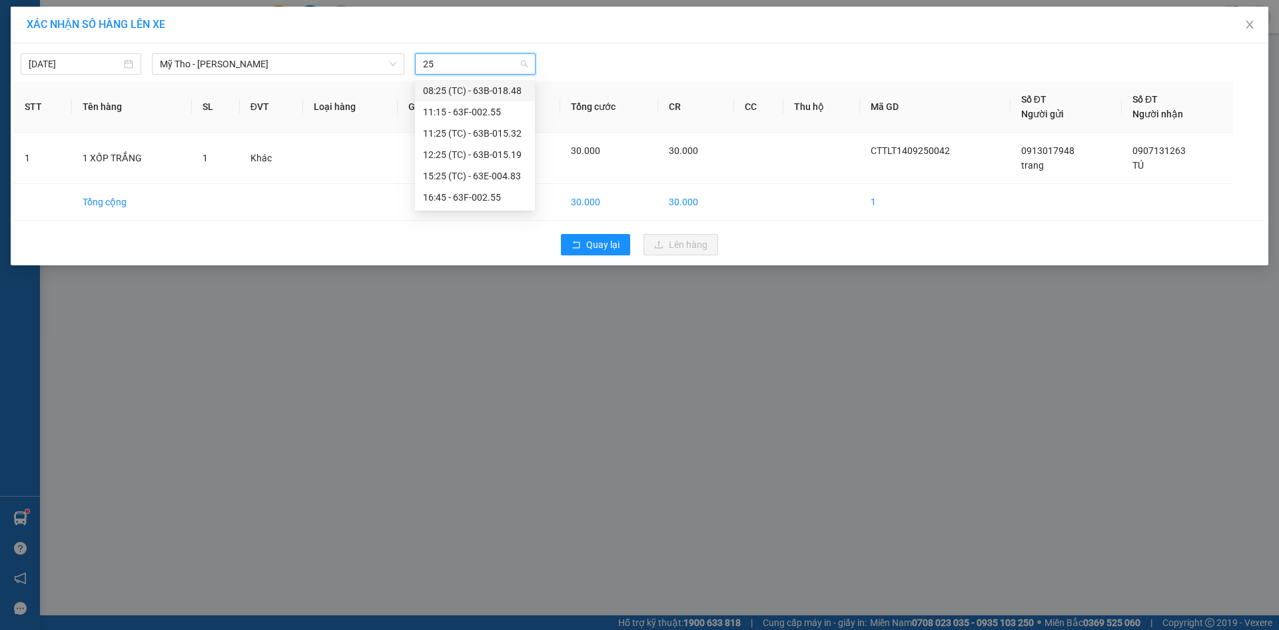
type input "255"
click at [499, 109] on div "16:45 - 63F-002.55" at bounding box center [475, 112] width 104 height 15
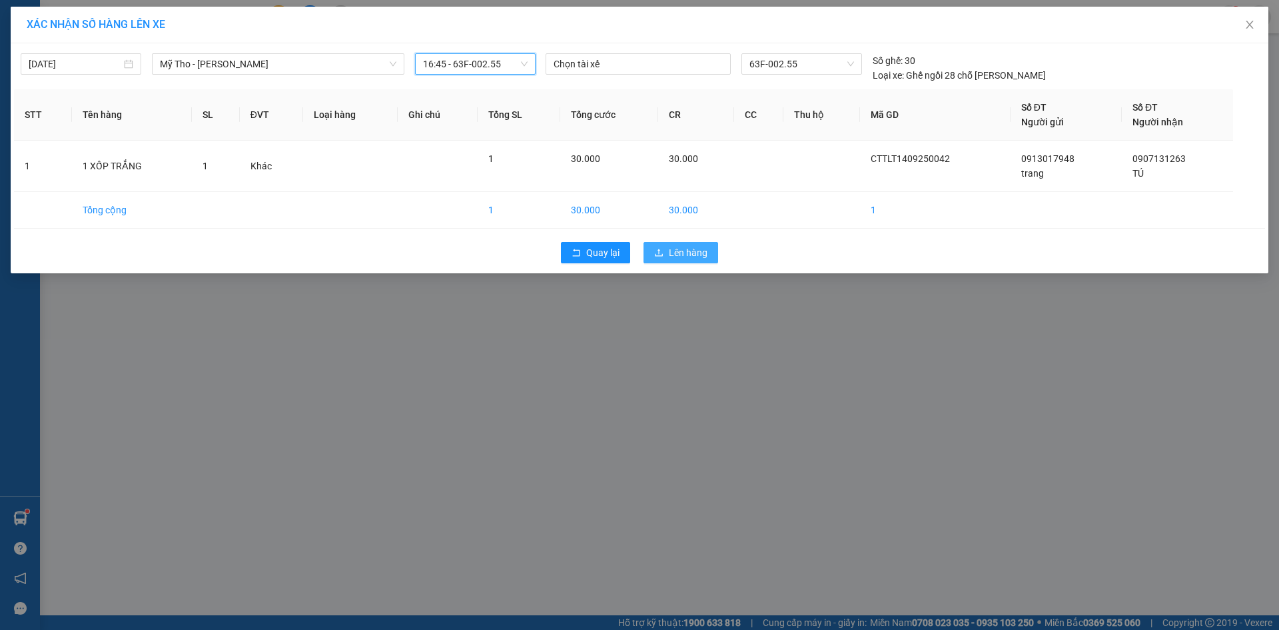
click at [695, 248] on span "Lên hàng" at bounding box center [688, 252] width 39 height 15
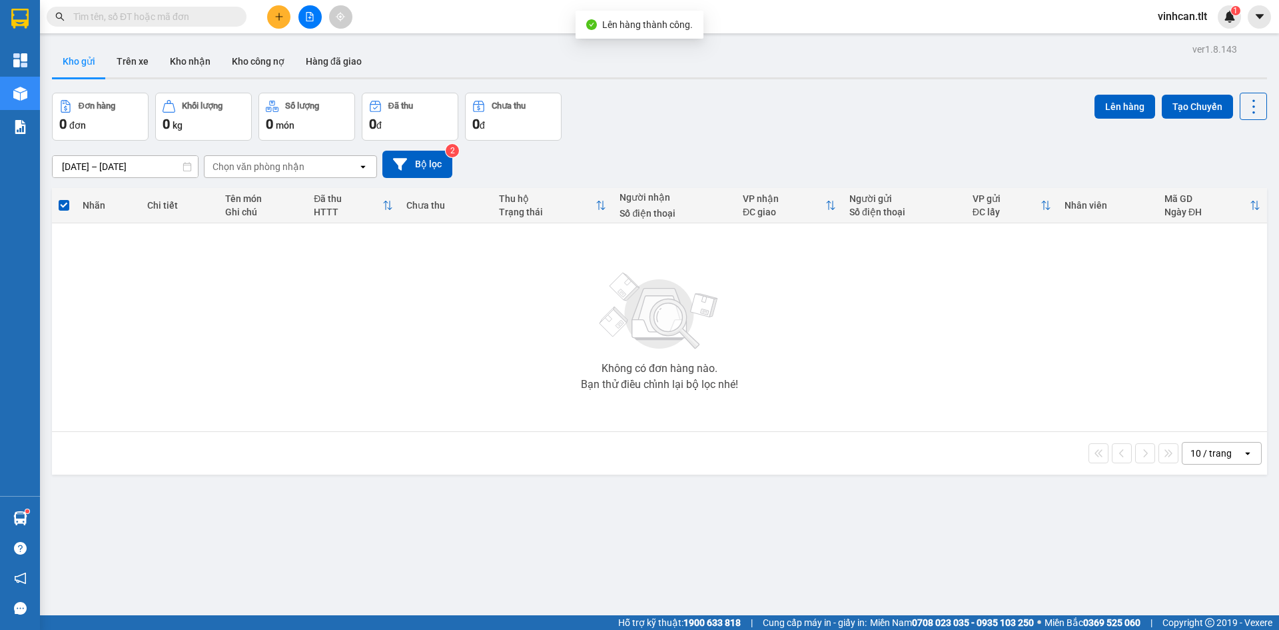
click at [316, 17] on button at bounding box center [310, 16] width 23 height 23
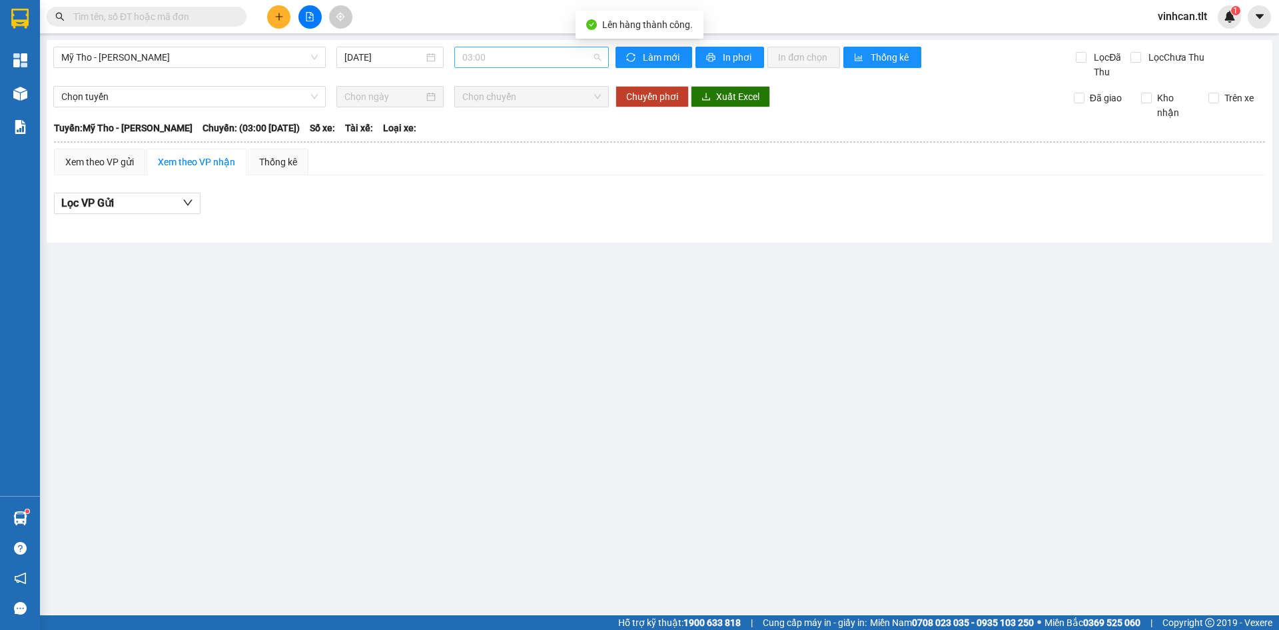
click at [503, 63] on span "03:00" at bounding box center [531, 57] width 139 height 20
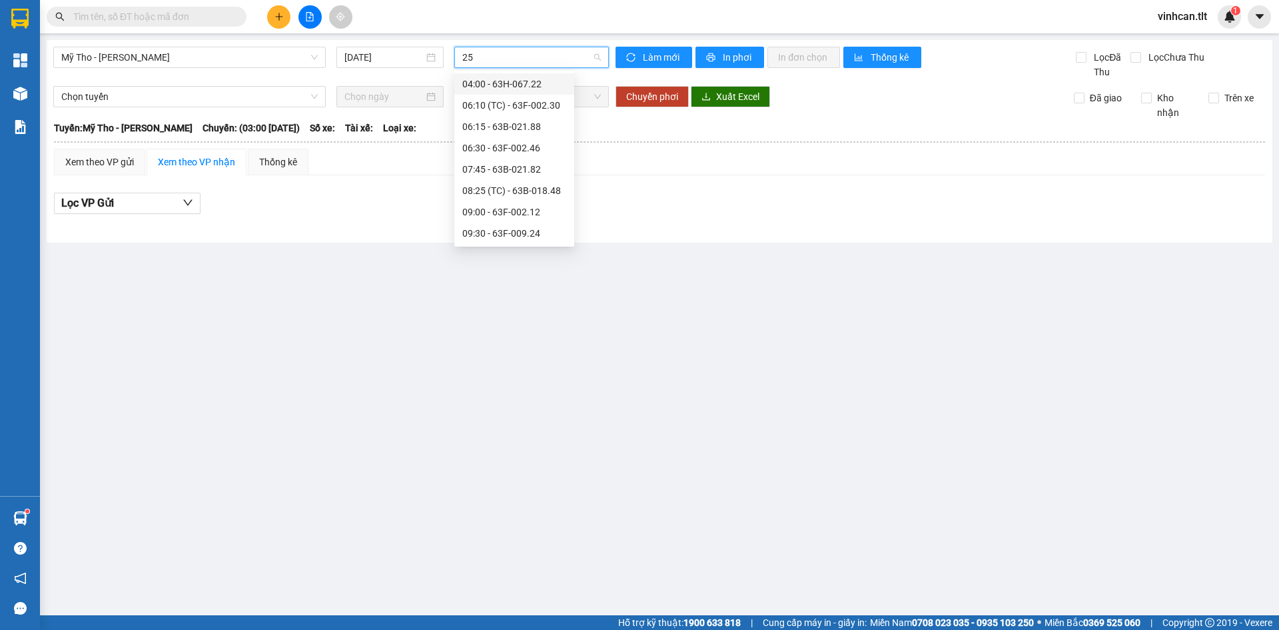
type input "255"
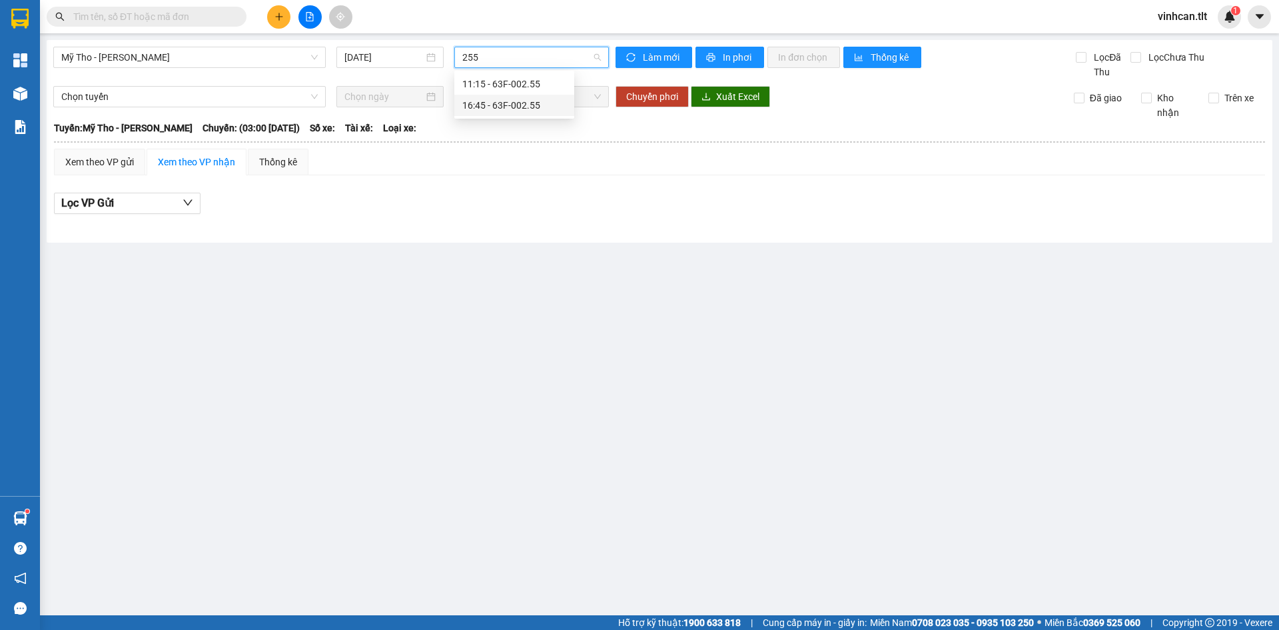
click at [504, 103] on div "16:45 - 63F-002.55" at bounding box center [514, 105] width 104 height 15
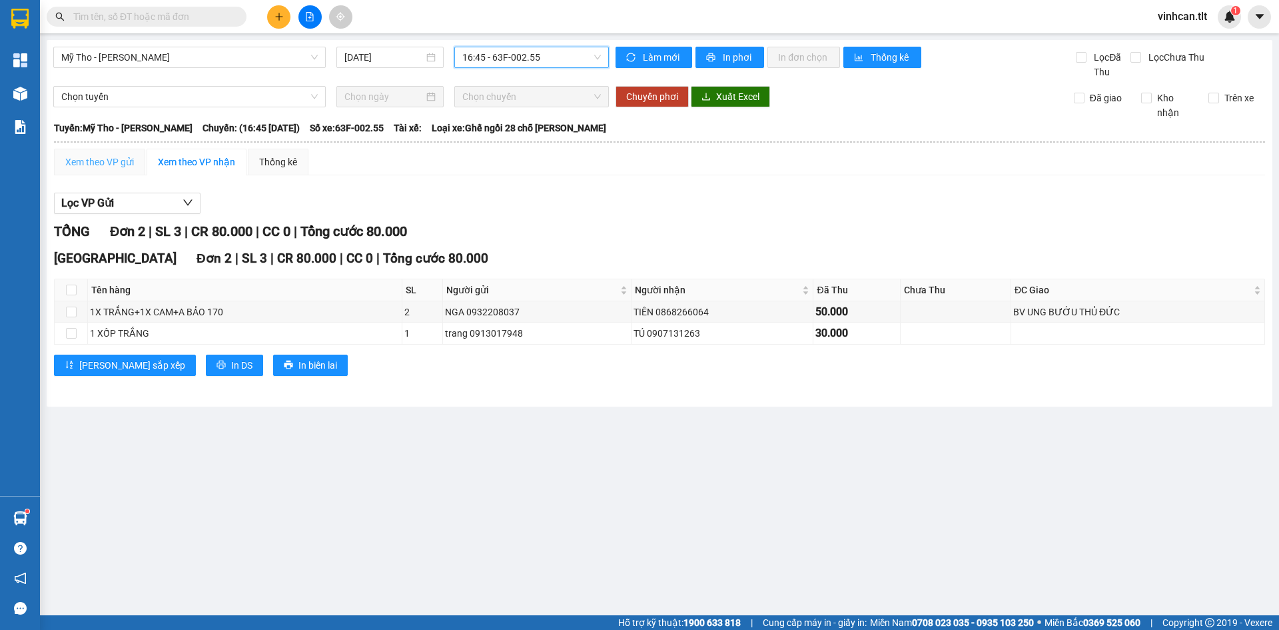
click at [135, 169] on div "Xem theo VP gửi" at bounding box center [99, 162] width 91 height 27
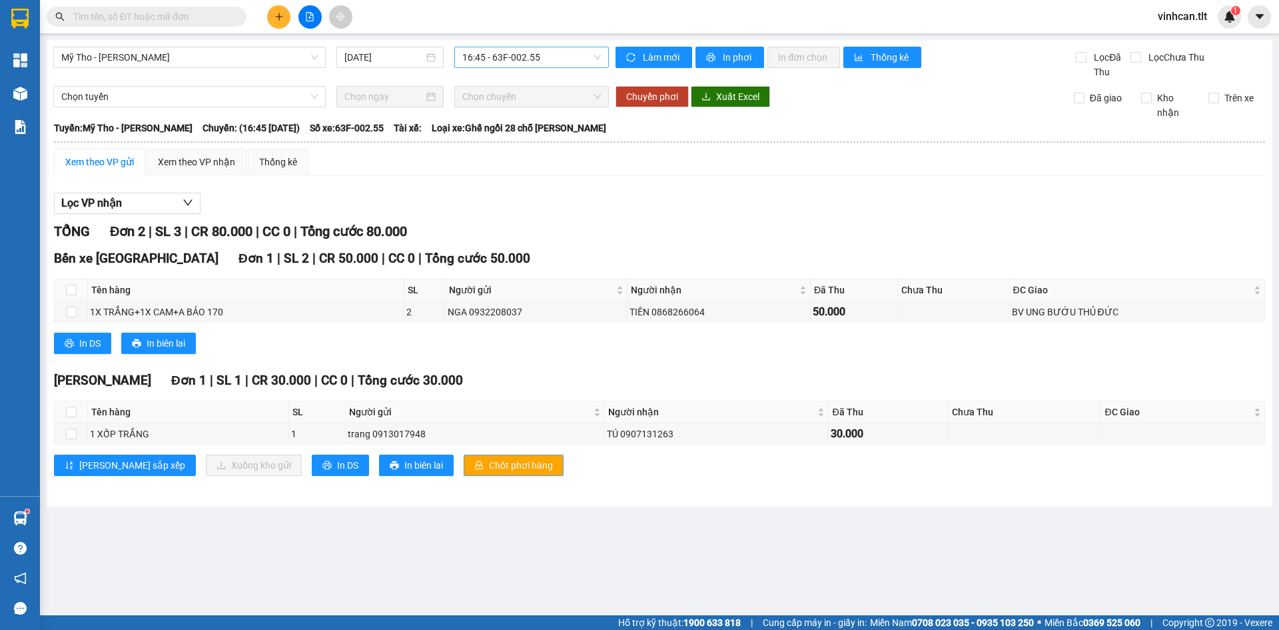
click at [464, 455] on button "Chốt phơi hàng" at bounding box center [514, 464] width 100 height 21
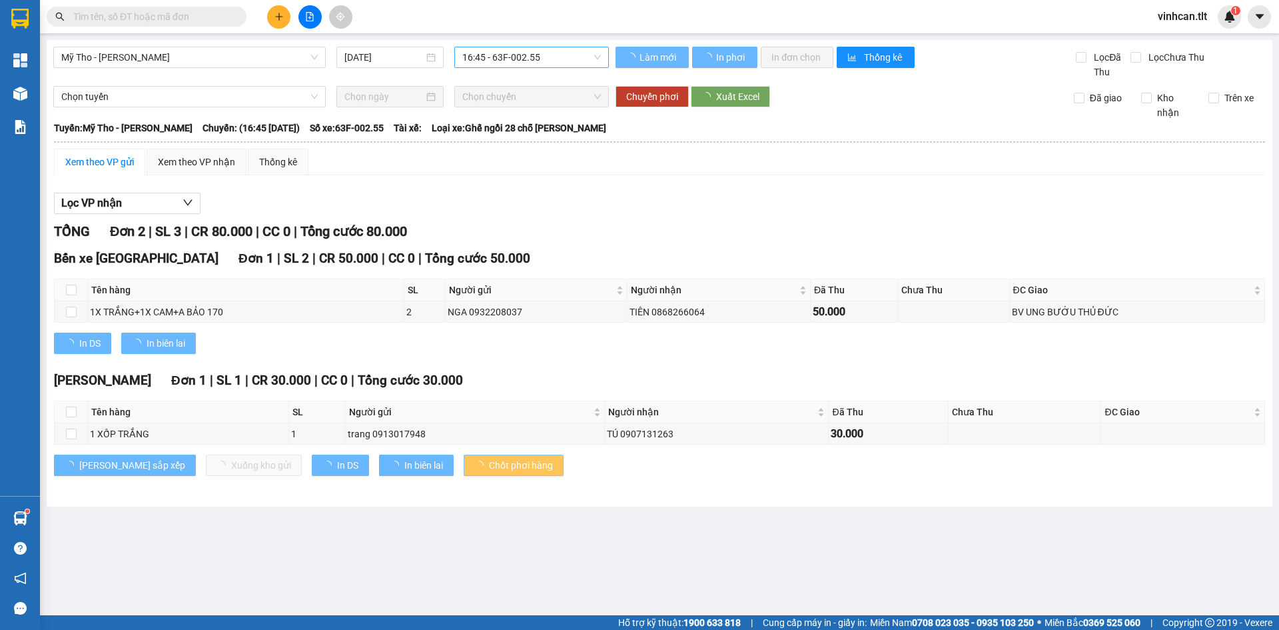
click at [464, 455] on button "Chốt phơi hàng" at bounding box center [514, 464] width 100 height 21
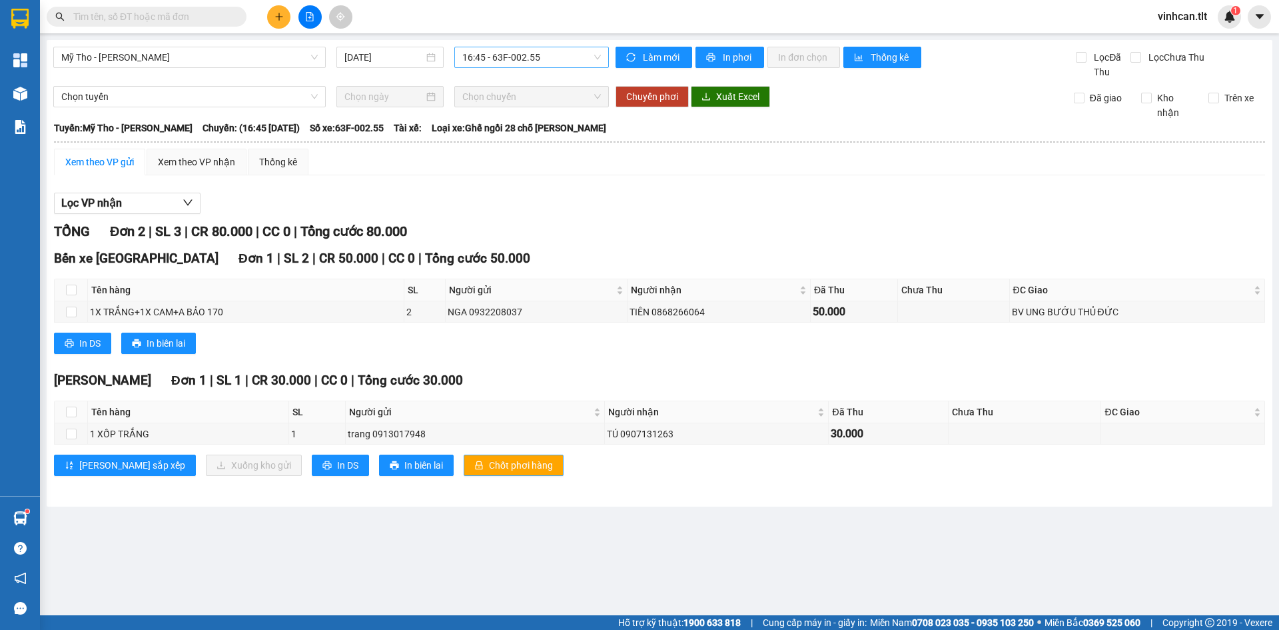
click at [464, 455] on button "Chốt phơi hàng" at bounding box center [514, 464] width 100 height 21
